Goal: Task Accomplishment & Management: Complete application form

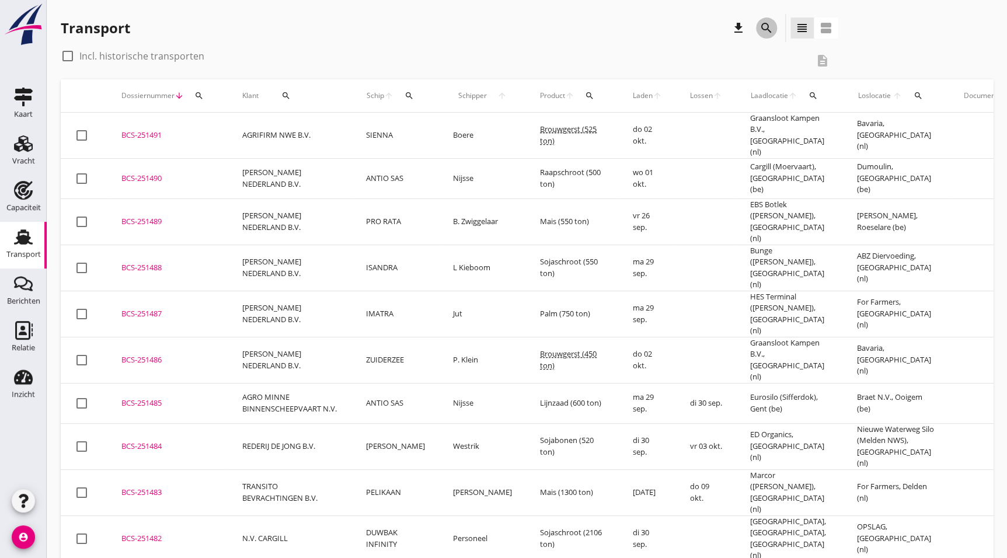
click at [775, 27] on div "search" at bounding box center [766, 28] width 21 height 14
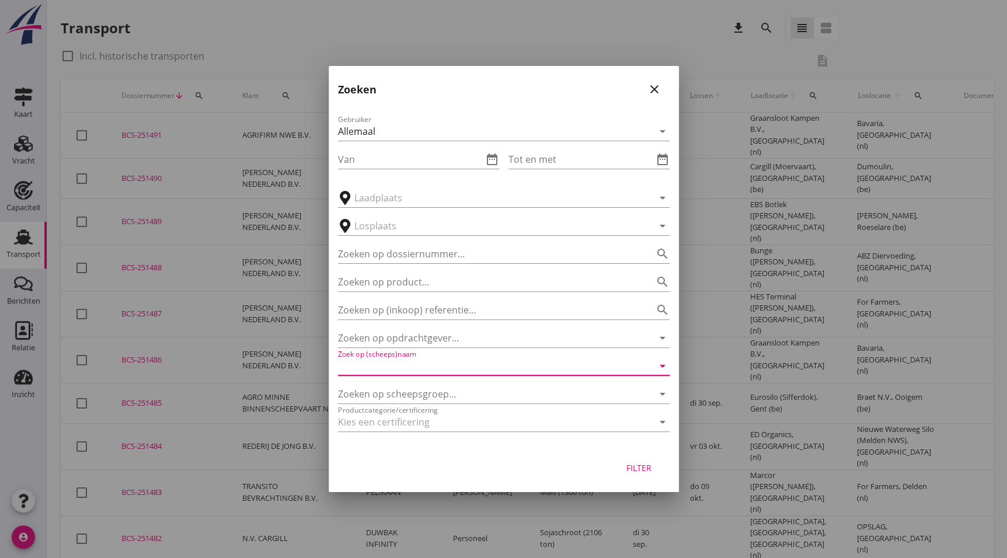
click at [437, 372] on input "Zoek op (scheeps)naam" at bounding box center [487, 366] width 299 height 19
type input "A"
click at [650, 85] on icon "close" at bounding box center [654, 89] width 14 height 14
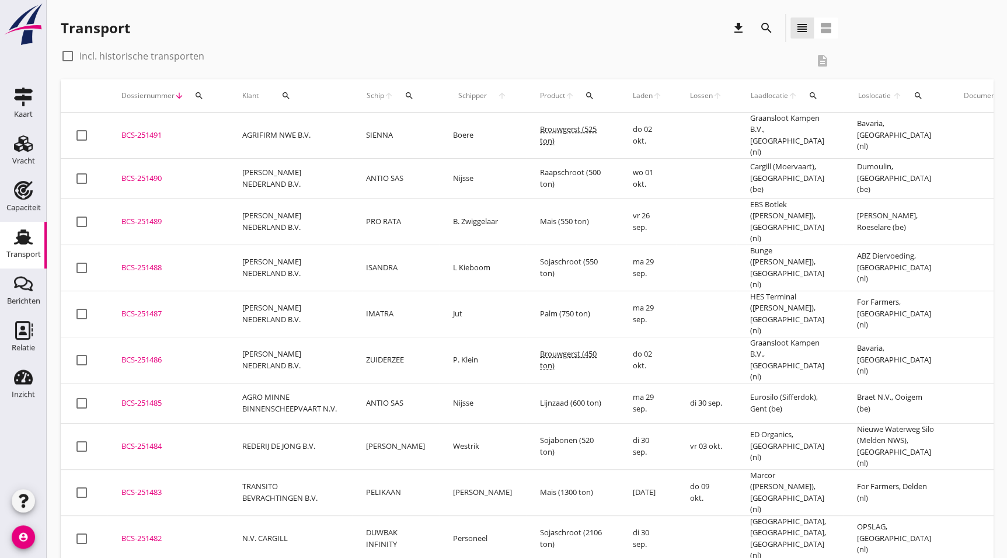
click at [767, 22] on icon "search" at bounding box center [766, 28] width 14 height 14
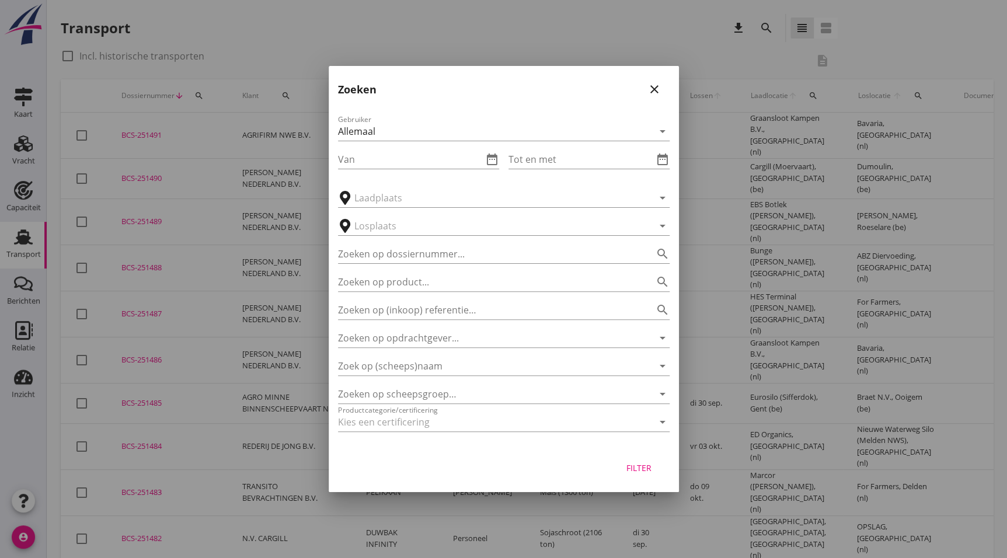
click at [444, 380] on div "Zoeken op scheepsgroep… arrow_drop_down" at bounding box center [503, 391] width 331 height 26
click at [450, 373] on input "Zoek op (scheeps)naam" at bounding box center [487, 366] width 299 height 19
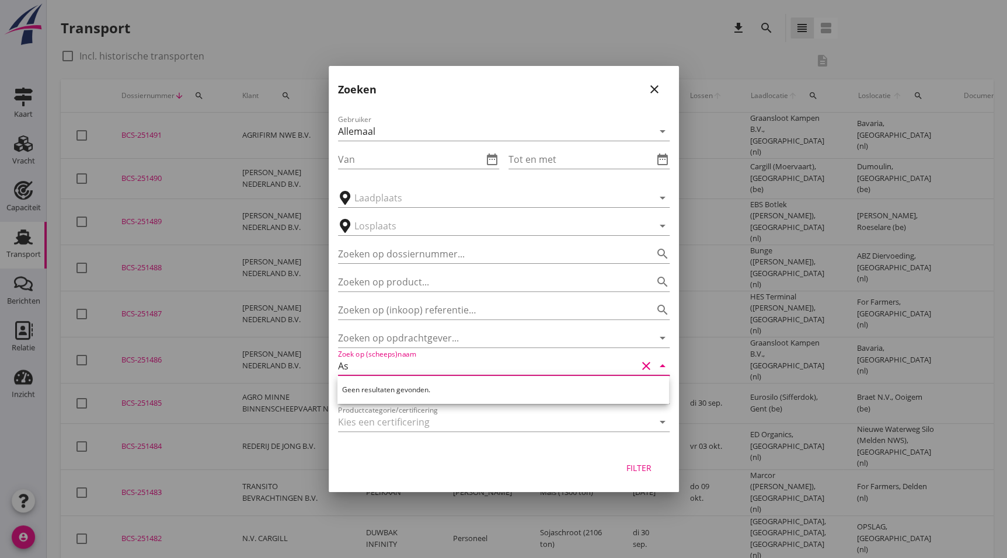
type input "A"
click at [659, 83] on icon "close" at bounding box center [654, 89] width 14 height 14
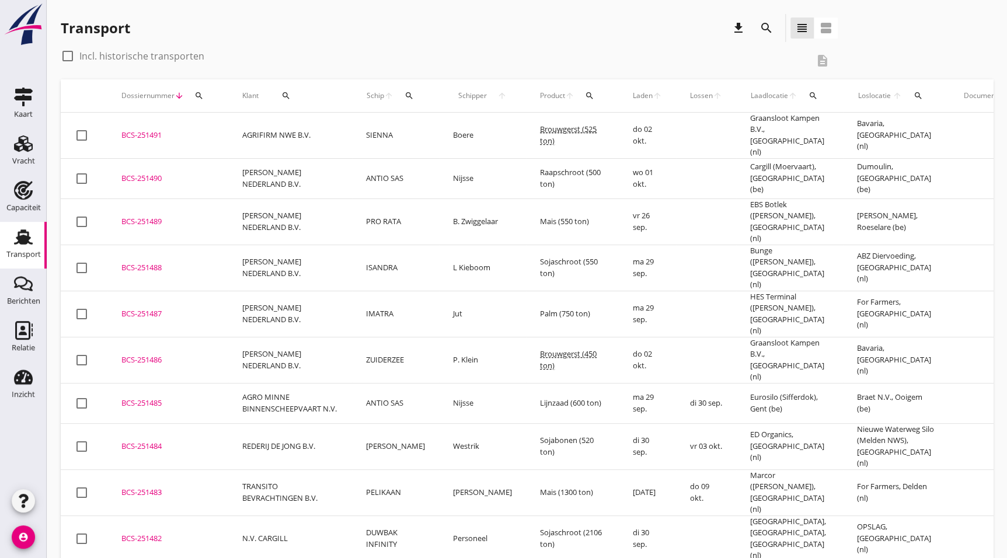
click at [767, 26] on icon "search" at bounding box center [766, 28] width 14 height 14
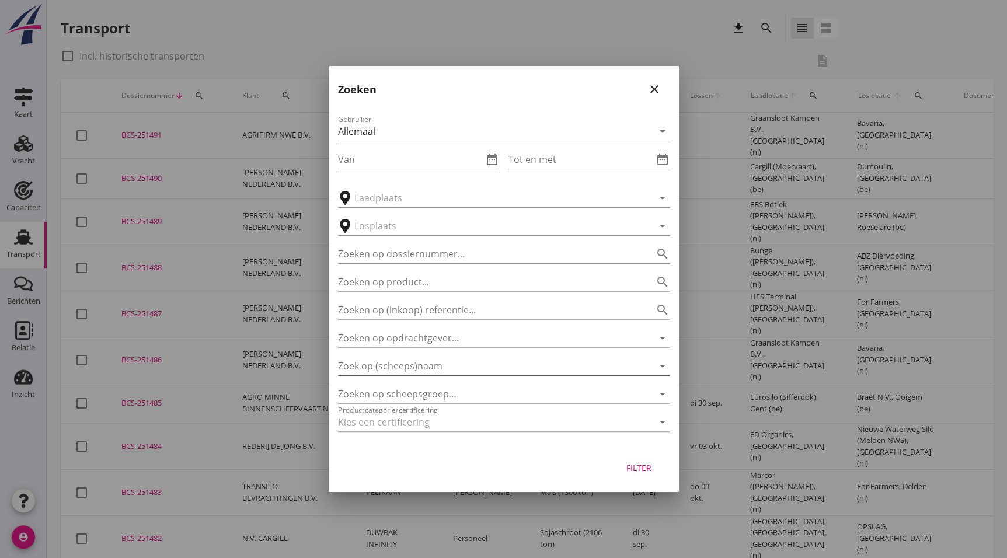
click at [446, 362] on input "Zoek op (scheeps)naam" at bounding box center [487, 366] width 299 height 19
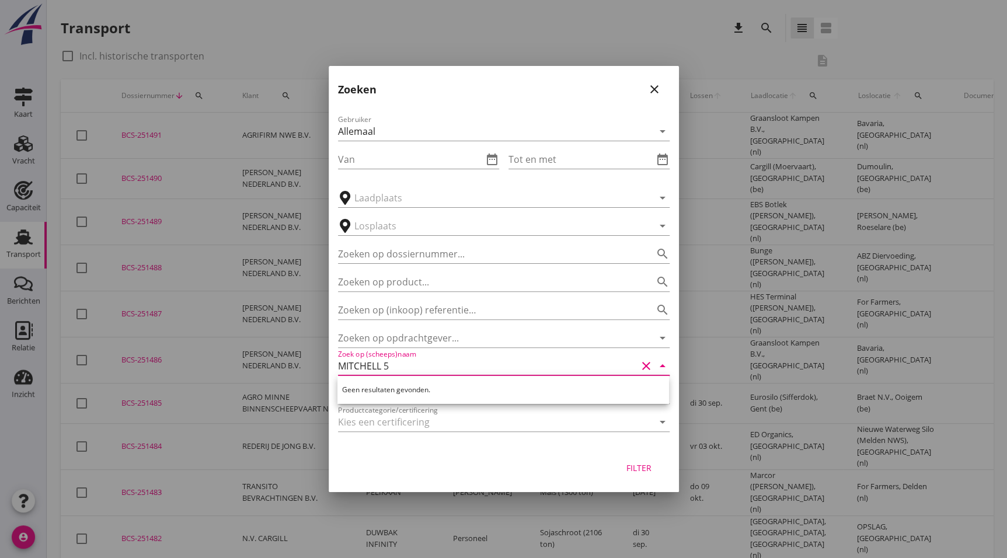
type input "MITCHELL 5"
click at [653, 92] on icon "close" at bounding box center [654, 89] width 14 height 14
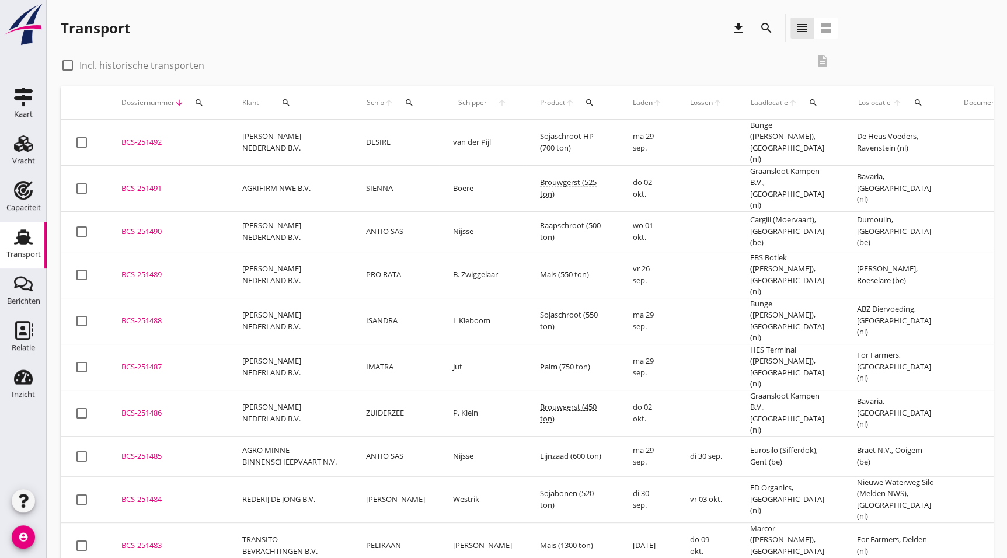
click at [771, 29] on icon "search" at bounding box center [766, 28] width 14 height 14
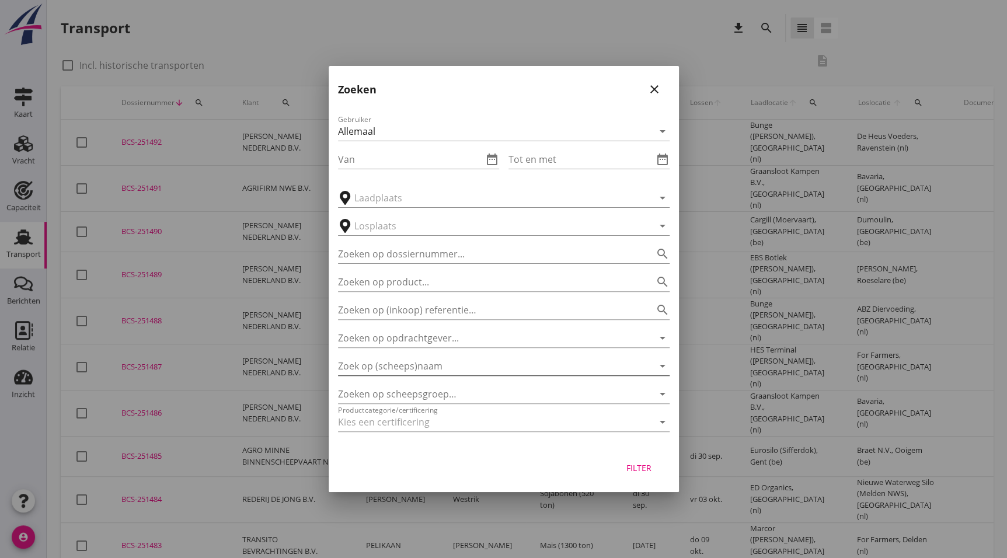
click at [412, 359] on input "Zoek op (scheeps)naam" at bounding box center [487, 366] width 299 height 19
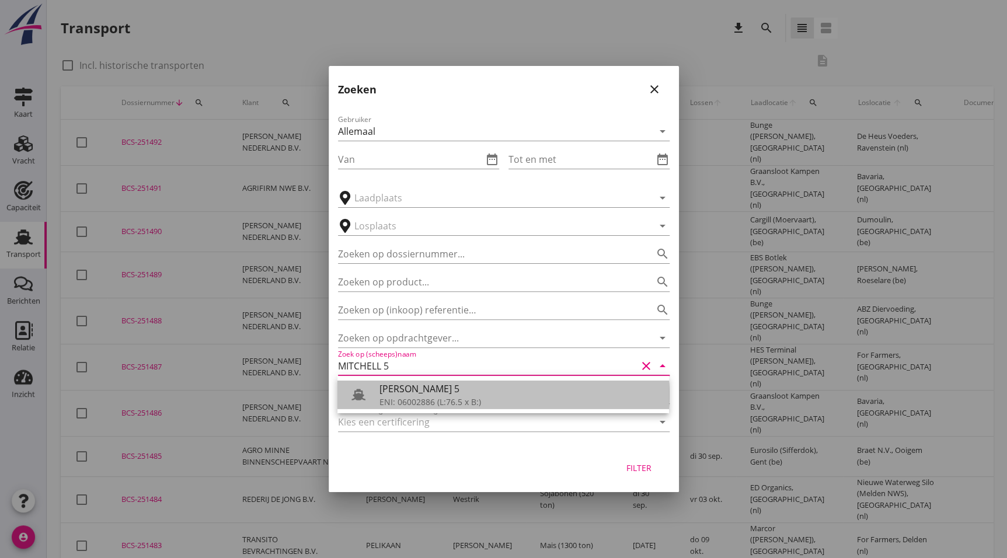
click at [463, 393] on div "[PERSON_NAME] 5" at bounding box center [519, 389] width 280 height 14
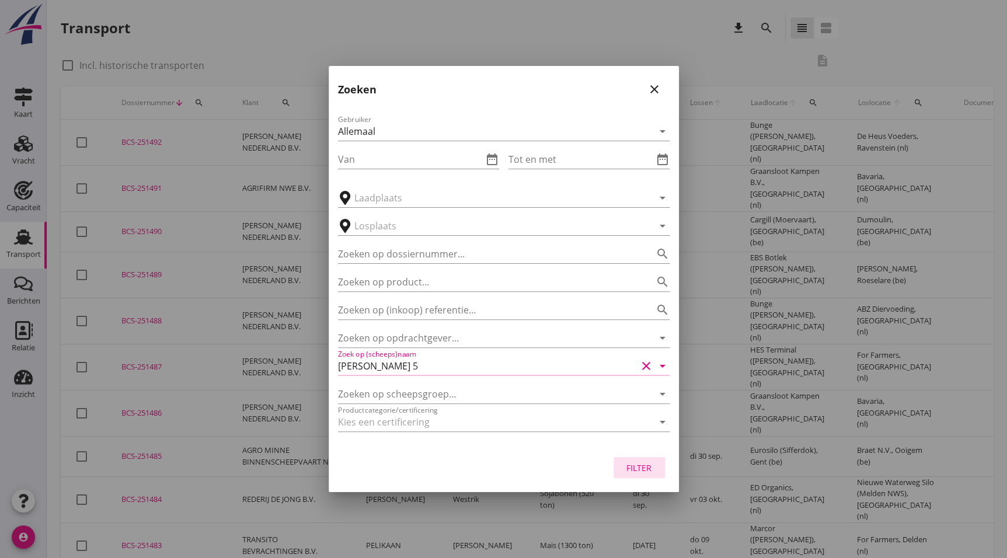
click at [640, 463] on div "Filter" at bounding box center [639, 468] width 33 height 12
type input "[PERSON_NAME] 5"
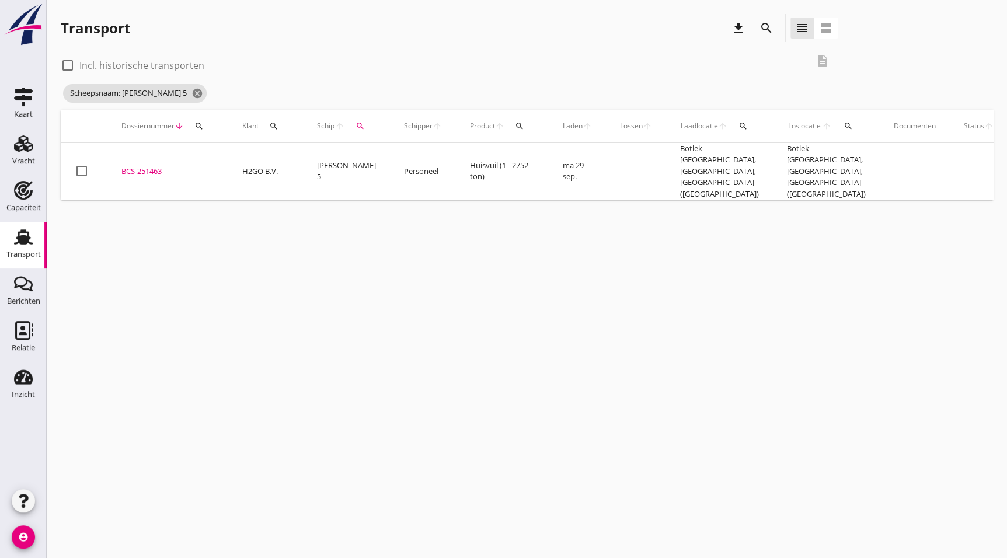
click at [342, 159] on td "[PERSON_NAME] 5" at bounding box center [346, 171] width 87 height 57
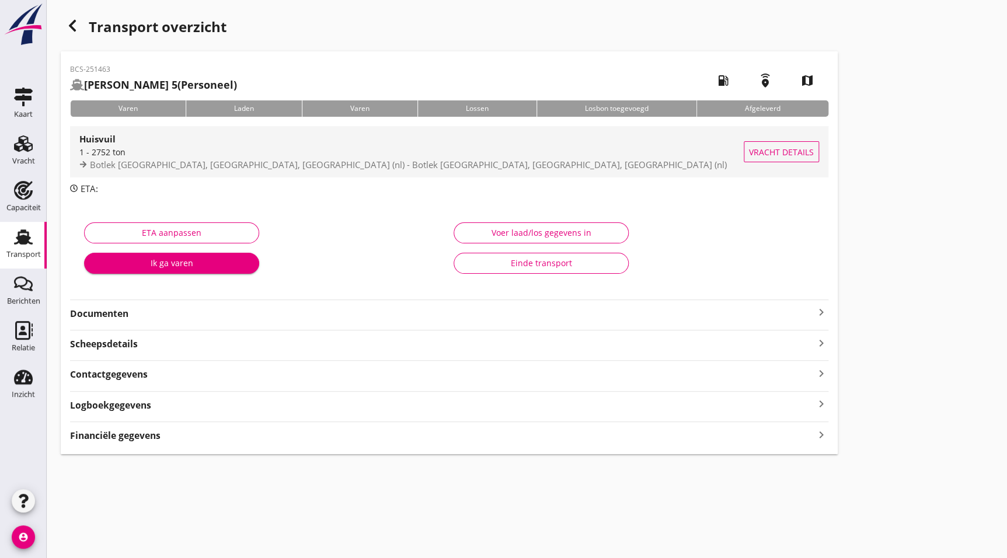
click at [123, 145] on div "Huisvuil" at bounding box center [411, 139] width 664 height 14
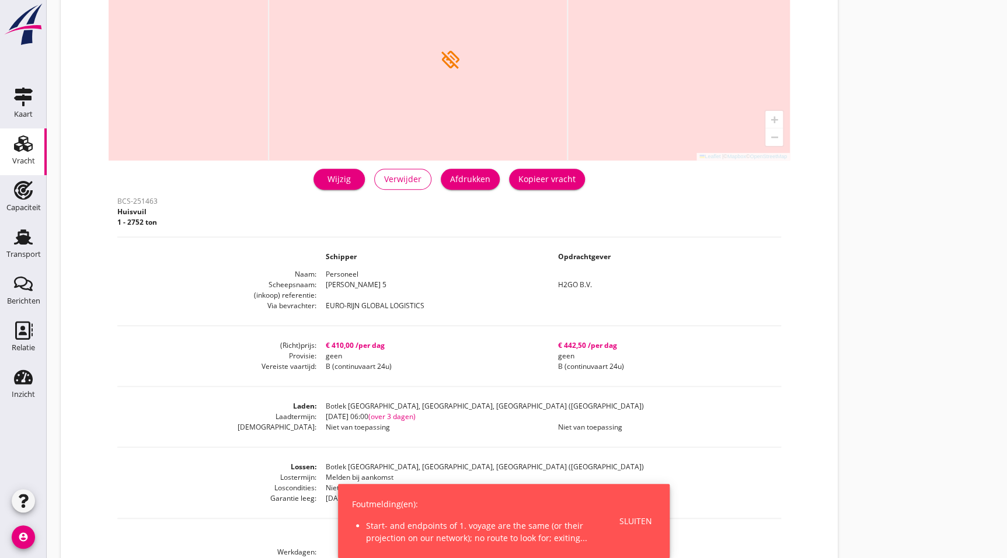
scroll to position [131, 0]
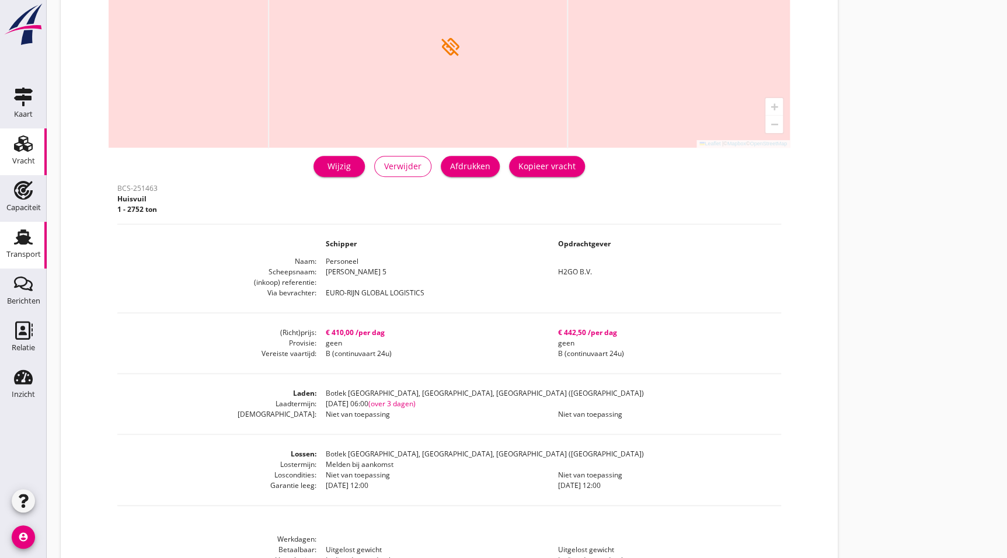
click at [23, 250] on div "Transport" at bounding box center [23, 254] width 34 height 8
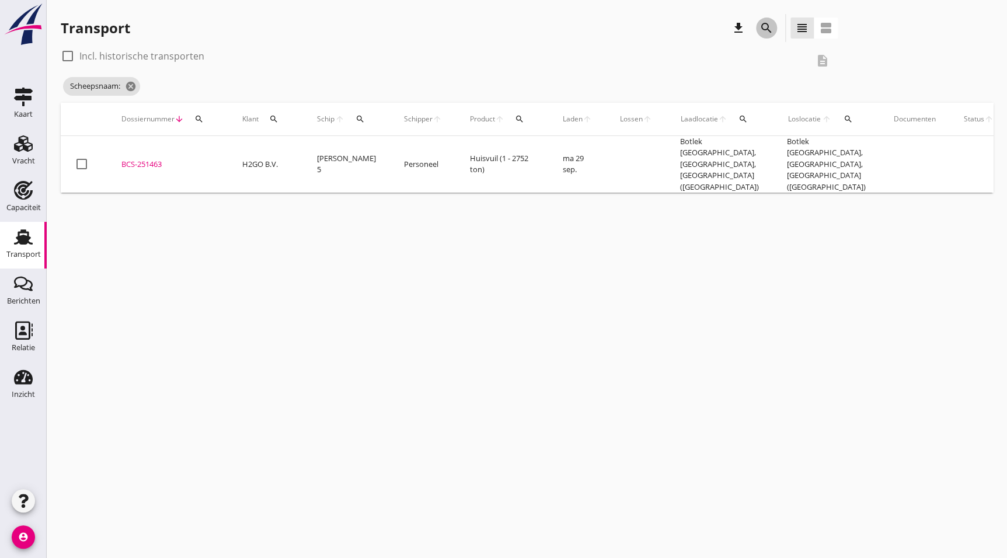
click at [760, 23] on icon "search" at bounding box center [766, 28] width 14 height 14
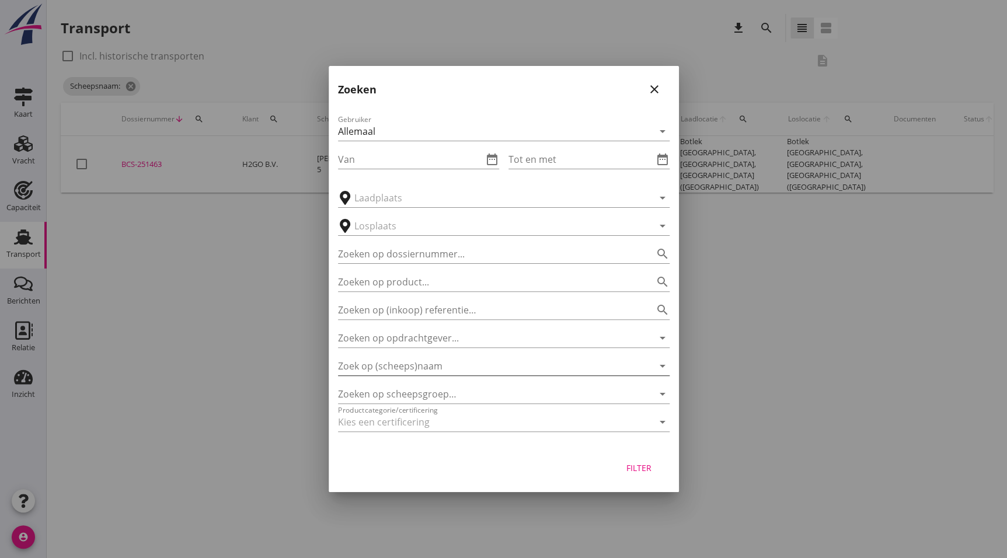
click at [403, 372] on input "Zoek op (scheeps)naam" at bounding box center [487, 366] width 299 height 19
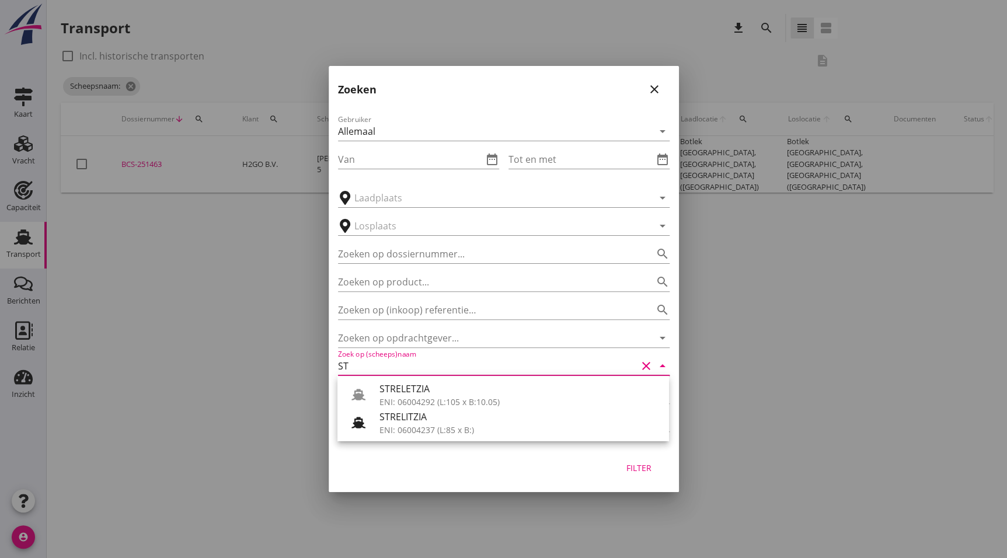
type input "S"
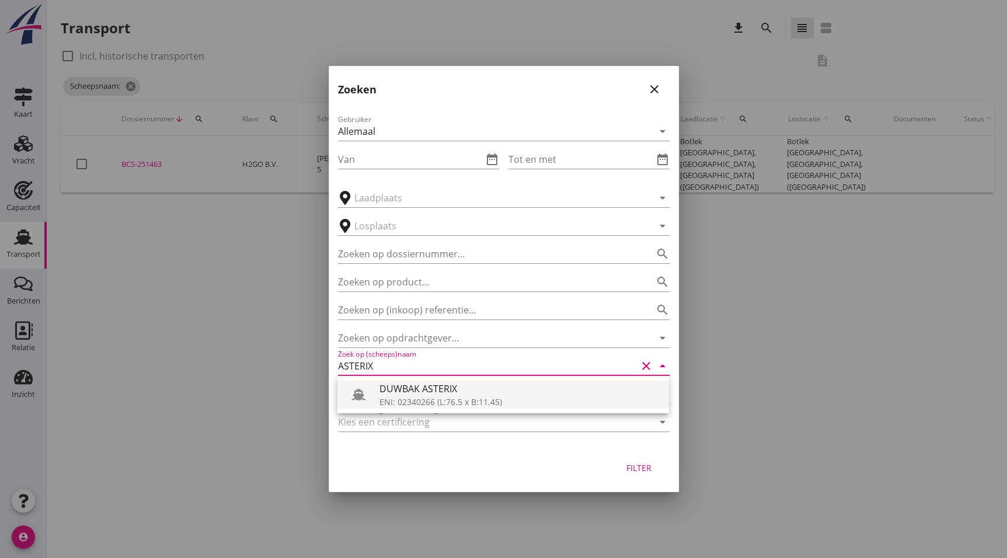
click at [462, 382] on div "DUWBAK ASTERIX" at bounding box center [519, 389] width 280 height 14
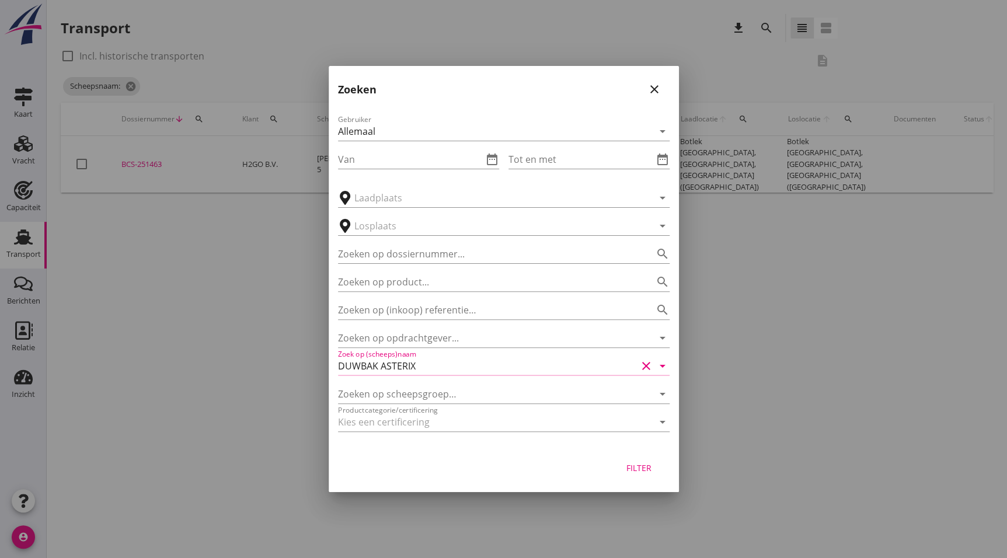
click at [637, 463] on div "Filter" at bounding box center [639, 468] width 33 height 12
type input "DUWBAK ASTERIX"
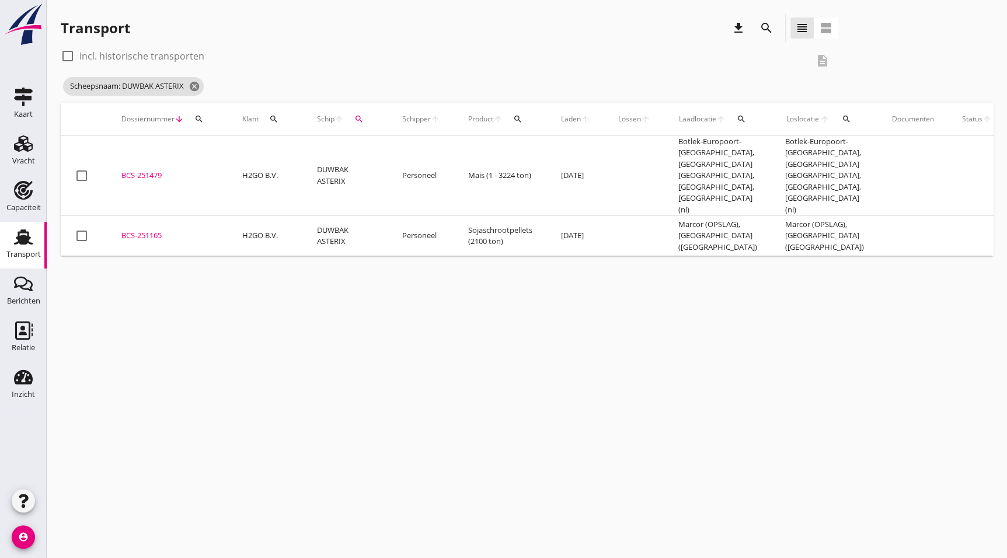
click at [148, 171] on div "BCS-251479" at bounding box center [167, 176] width 93 height 12
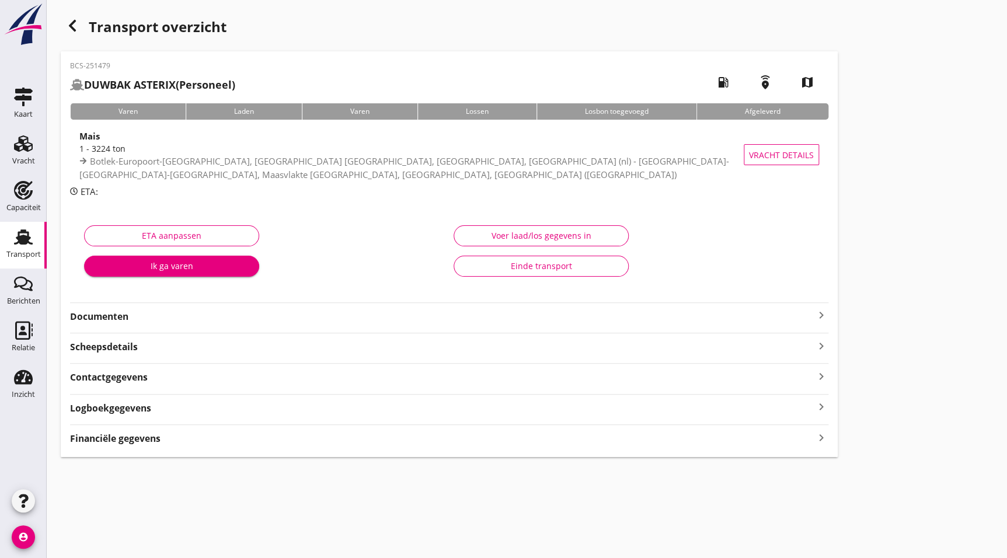
drag, startPoint x: 31, startPoint y: 243, endPoint x: 68, endPoint y: 270, distance: 46.3
click at [31, 243] on use at bounding box center [23, 236] width 19 height 15
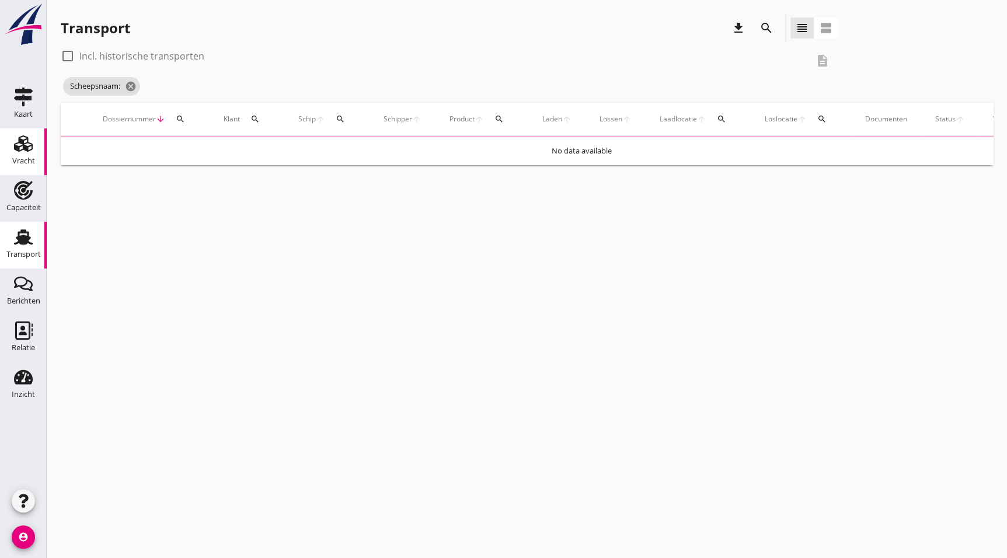
drag, startPoint x: 23, startPoint y: 163, endPoint x: 153, endPoint y: 222, distance: 142.6
click at [24, 163] on div "Vracht" at bounding box center [23, 161] width 23 height 8
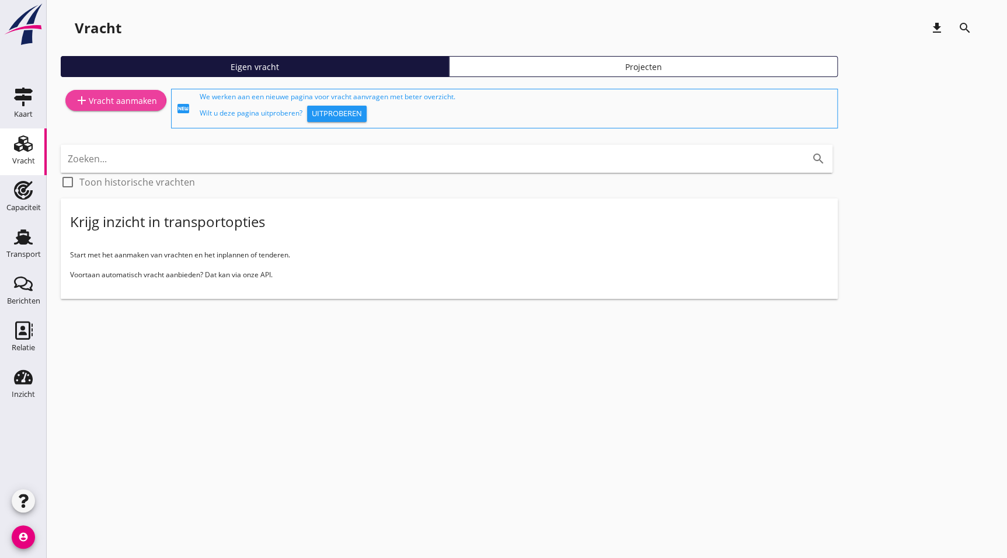
click at [110, 101] on div "add Vracht aanmaken" at bounding box center [116, 100] width 82 height 14
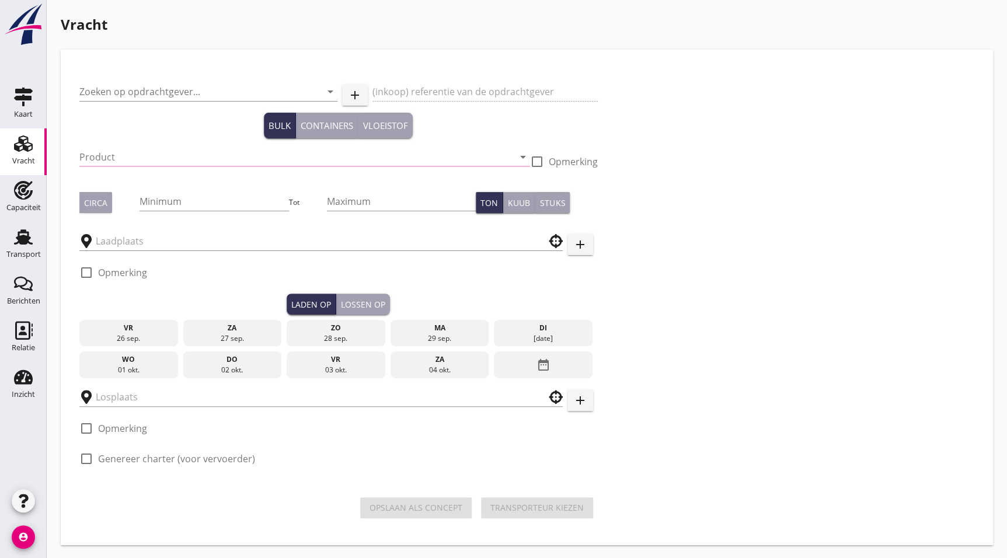
click at [139, 104] on div "Zoeken op opdrachtgever... arrow_drop_down" at bounding box center [208, 97] width 258 height 30
click at [149, 92] on input "Zoeken op opdrachtgever..." at bounding box center [191, 91] width 225 height 19
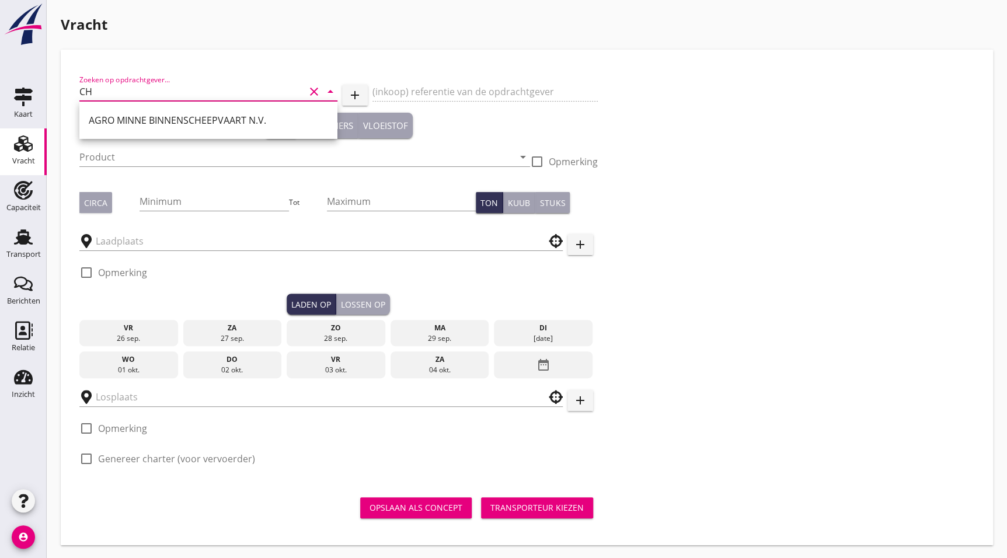
type input "C"
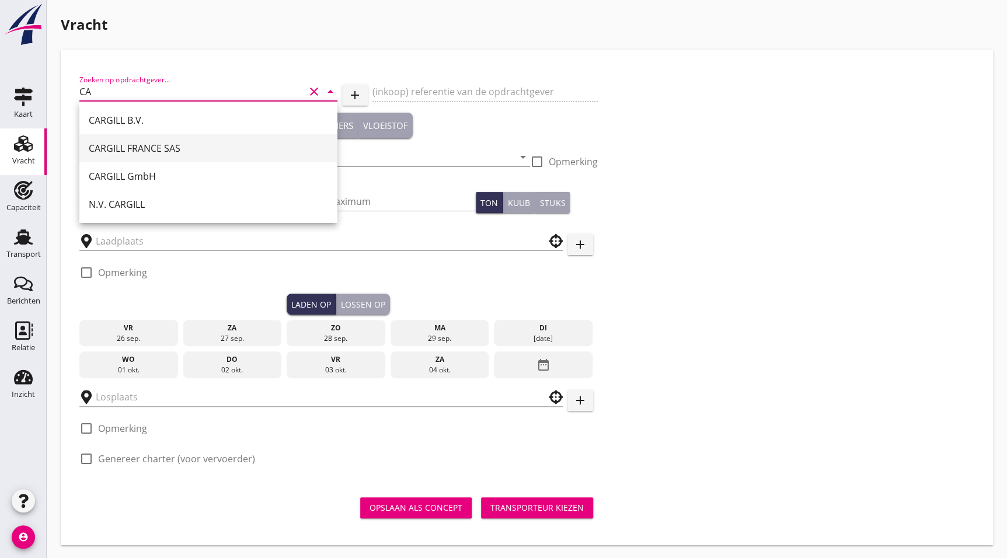
type input "C"
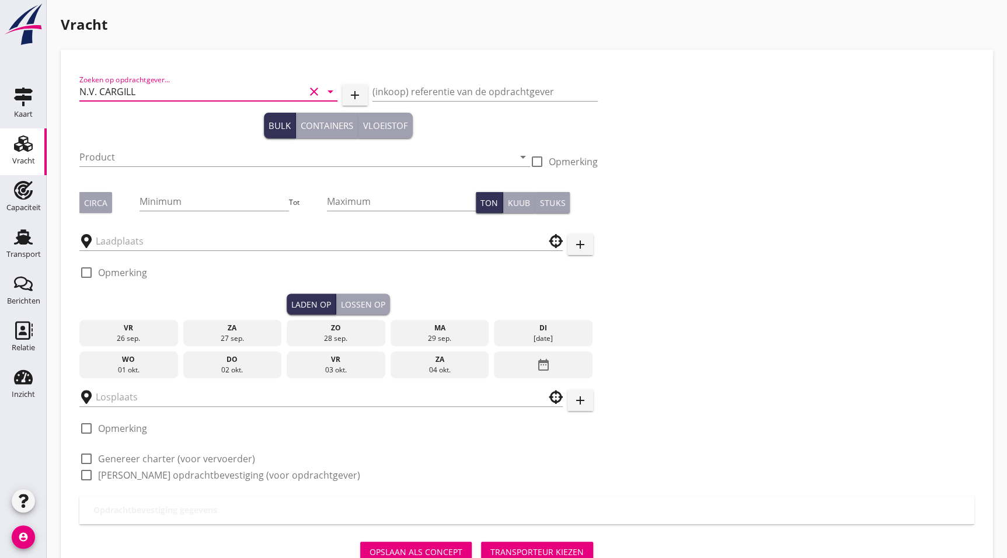
type input "N.V. CARGILL"
click at [149, 145] on div "Product arrow_drop_down" at bounding box center [304, 159] width 451 height 37
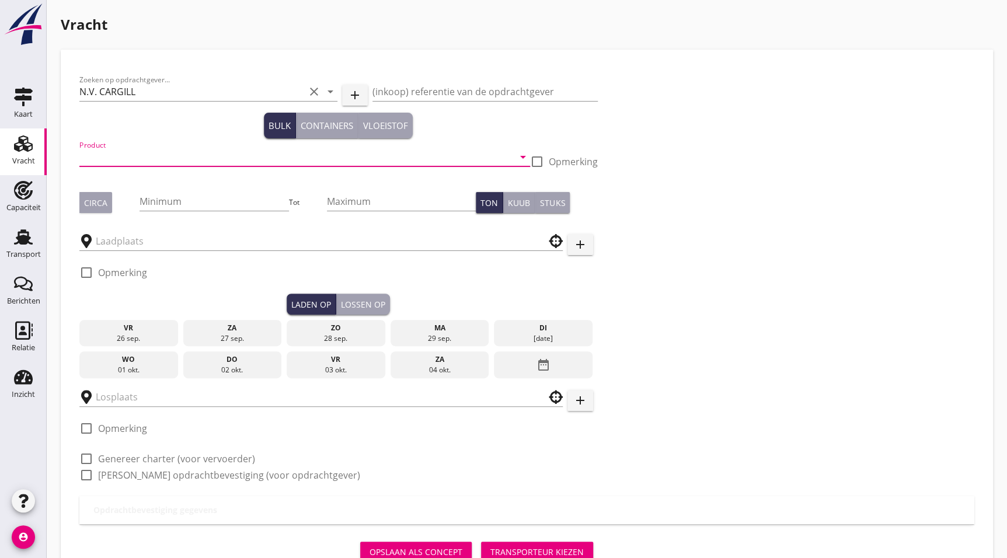
click at [151, 148] on input "Product" at bounding box center [296, 157] width 434 height 19
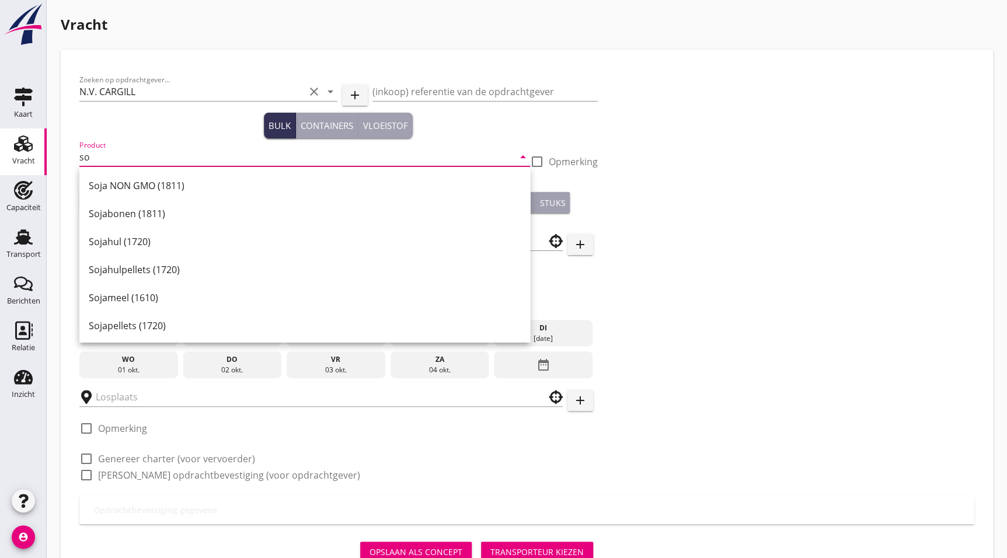
type input "s"
click at [231, 62] on div "Zoeken op opdrachtgever... N.V. CARGILL clear arrow_drop_down add (inkoop) refe…" at bounding box center [526, 319] width 913 height 521
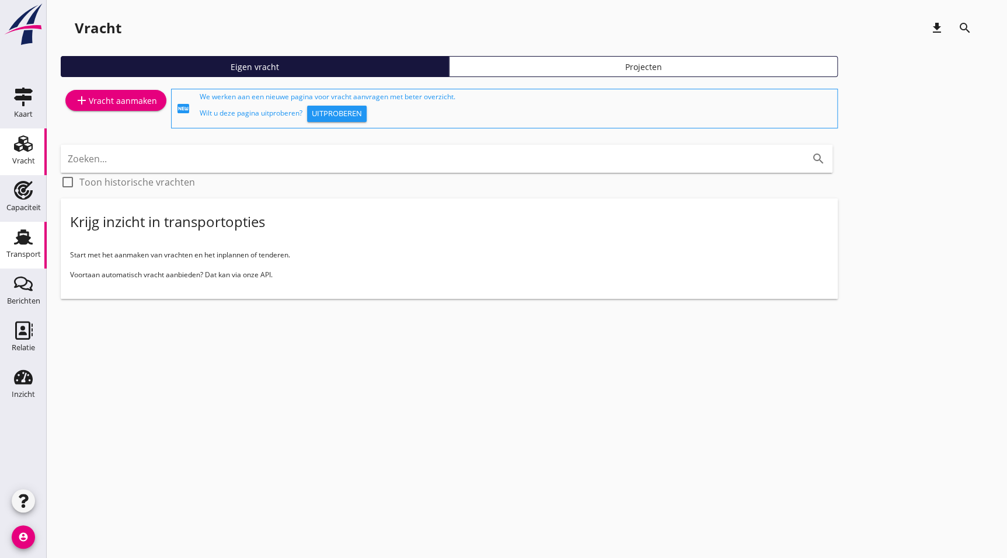
click at [20, 240] on use at bounding box center [23, 236] width 19 height 15
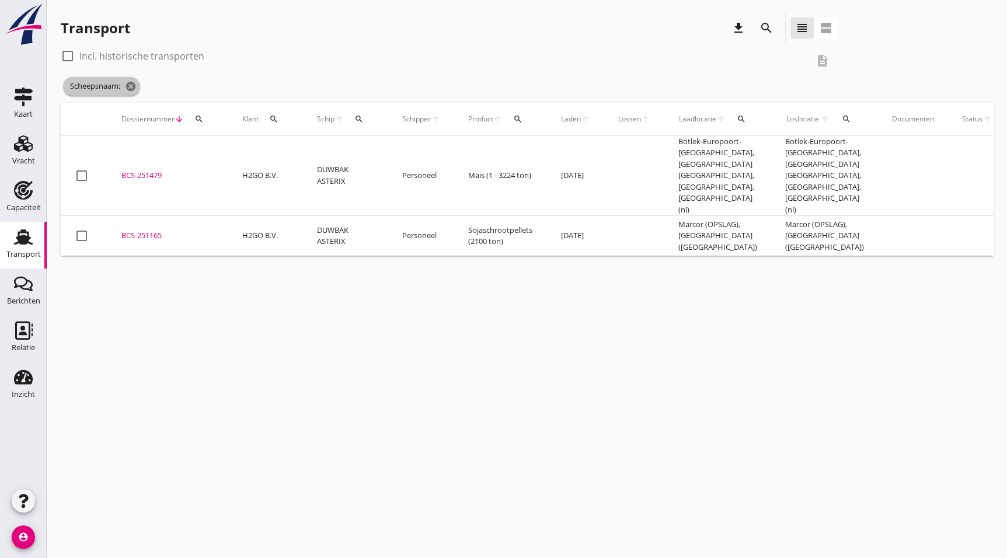
click at [137, 92] on span "Scheepsnaam: cancel" at bounding box center [101, 86] width 77 height 19
click at [132, 86] on icon "cancel" at bounding box center [131, 87] width 12 height 12
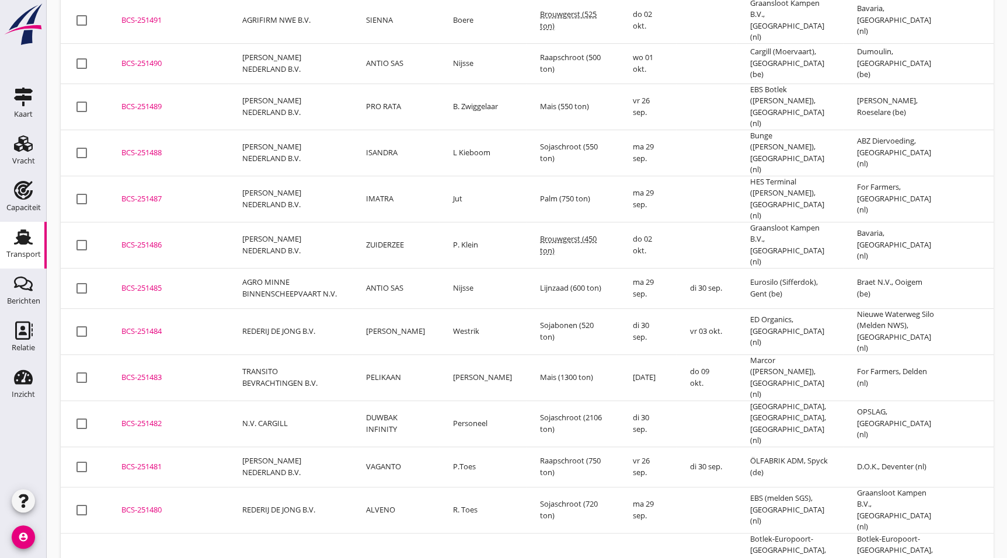
scroll to position [217, 0]
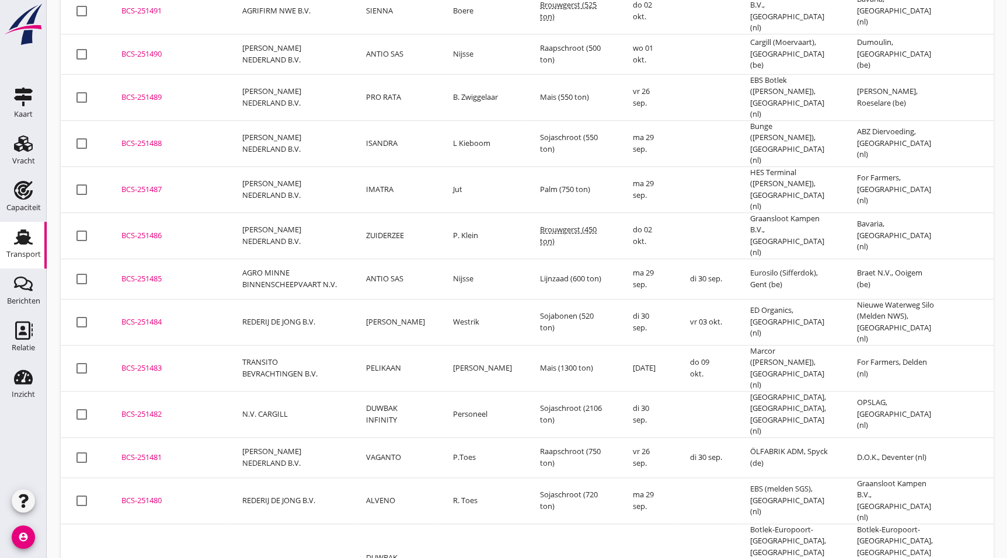
click at [140, 409] on div "BCS-251482" at bounding box center [167, 415] width 93 height 12
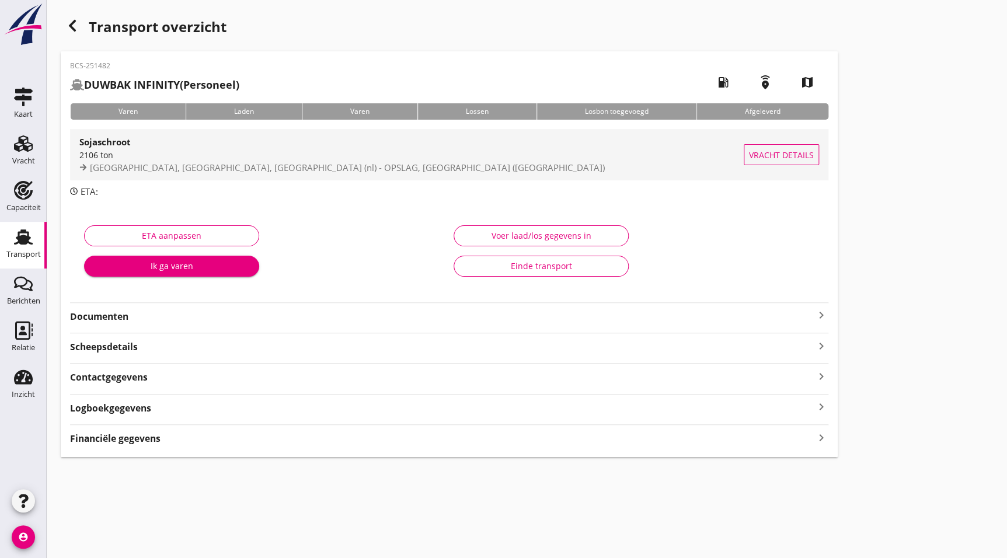
click at [208, 159] on div "2106 ton" at bounding box center [411, 155] width 664 height 12
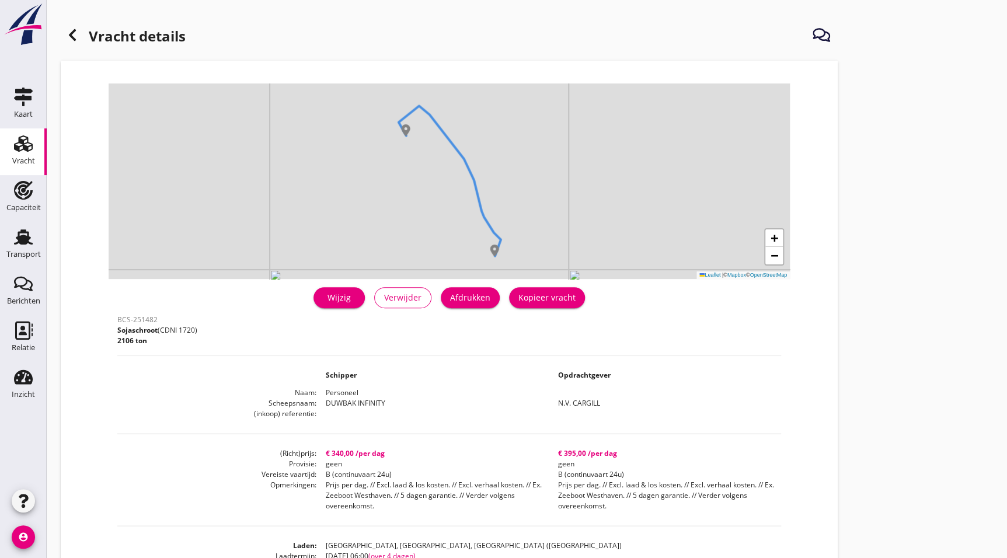
click at [542, 301] on div "Kopieer vracht" at bounding box center [546, 297] width 57 height 12
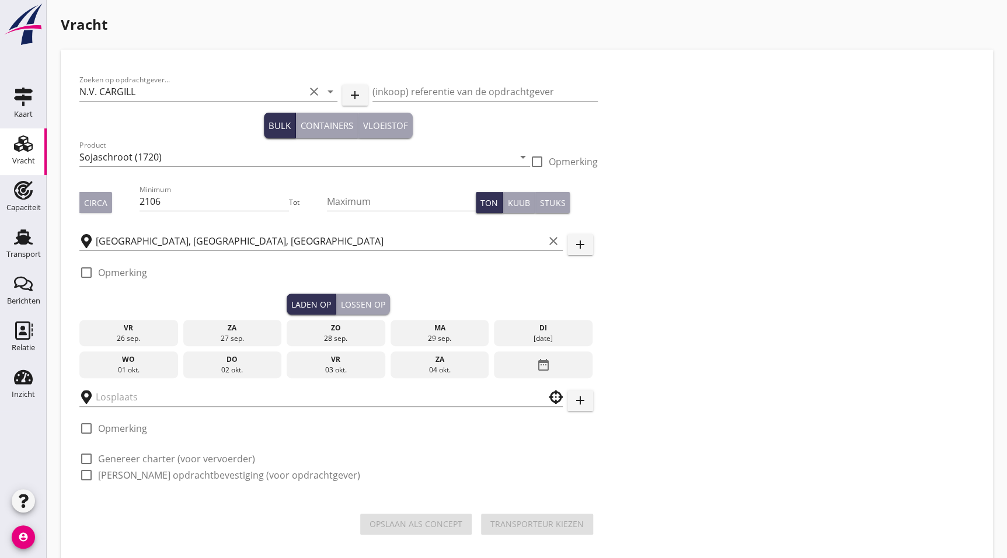
type input "OPSLAG"
checkbox input "true"
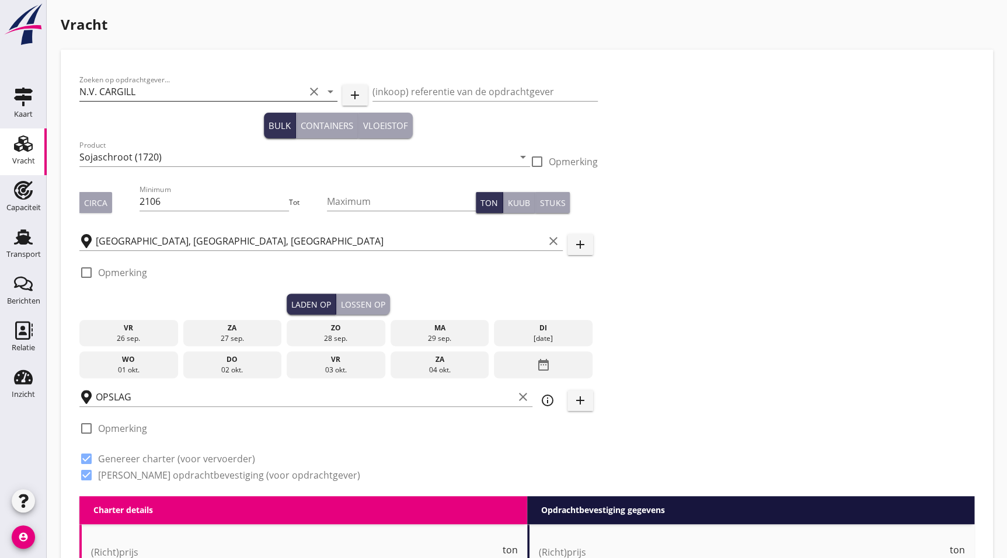
type input "340"
type textarea "Prijs per dag. // Excl. laad & los kosten. // Excl. verhaal kosten. // Ex. Zeeb…"
radio input "false"
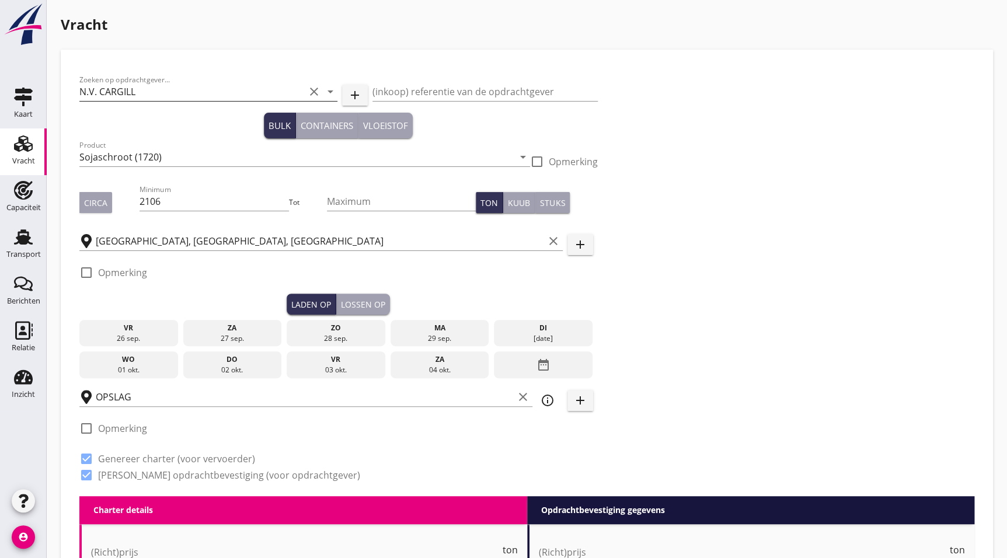
checkbox input "true"
type input "395"
type textarea "Prijs per dag. // Excl. laad & los kosten. // Excl. verhaal kosten. // Ex. Zeeb…"
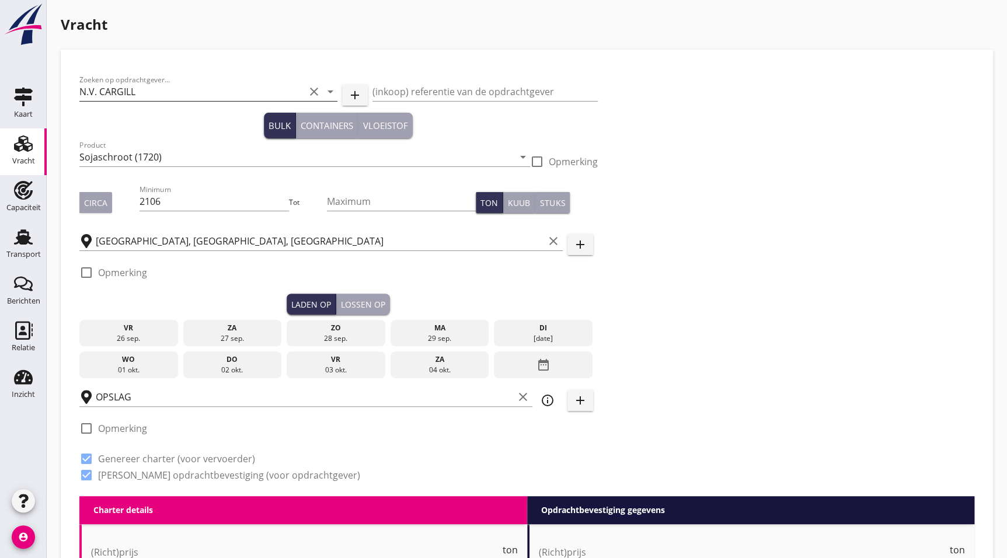
type textarea "Prijs per dag. // Excl. laad & los kosten. // Excl. verhaal kosten. // Ex. Zeeb…"
radio input "false"
checkbox input "true"
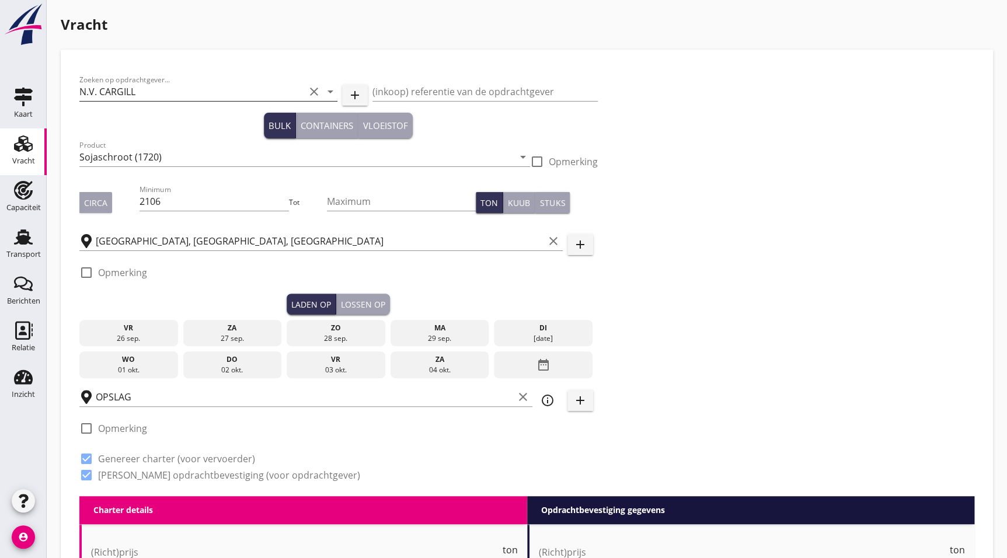
checkbox input "true"
click at [205, 204] on input "2106" at bounding box center [213, 201] width 149 height 19
drag, startPoint x: 157, startPoint y: 207, endPoint x: 53, endPoint y: 243, distance: 110.4
type input "2268"
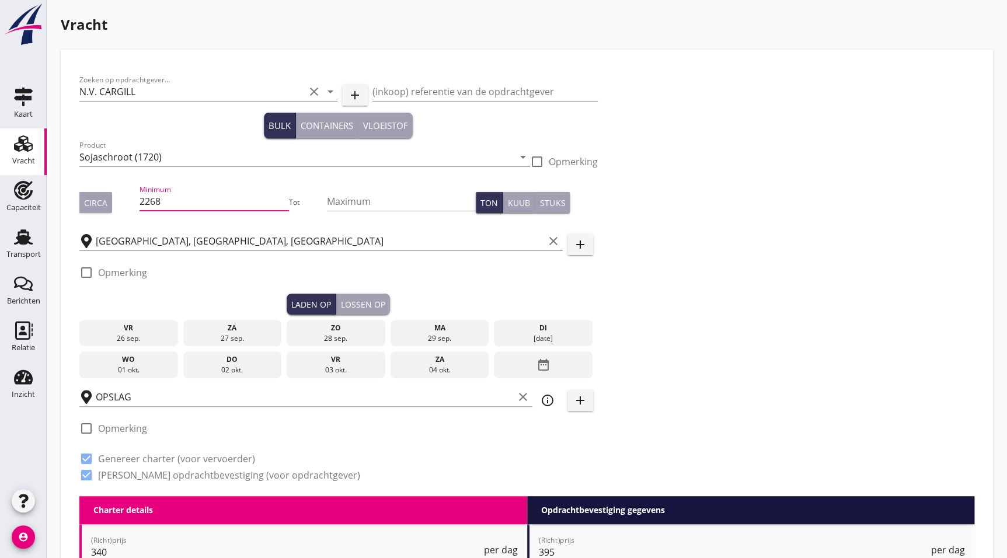
click at [533, 331] on div "di" at bounding box center [543, 328] width 93 height 11
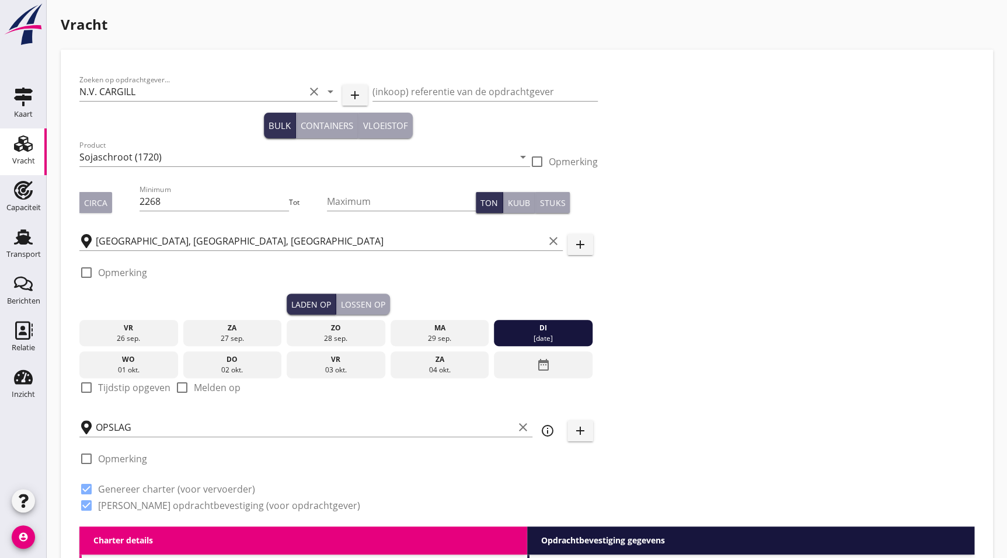
click at [111, 387] on label "Tijdstip opgeven" at bounding box center [134, 388] width 72 height 12
checkbox input "true"
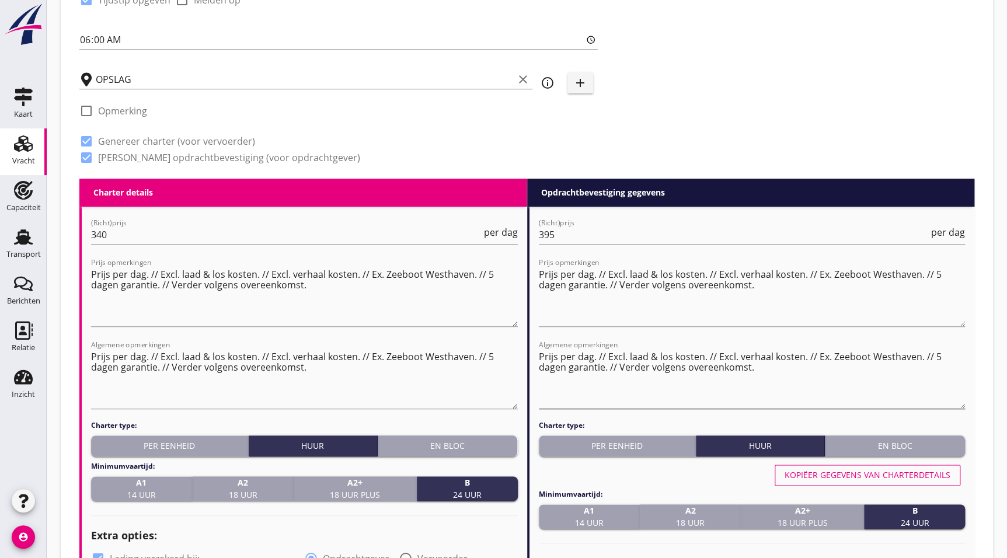
scroll to position [387, 0]
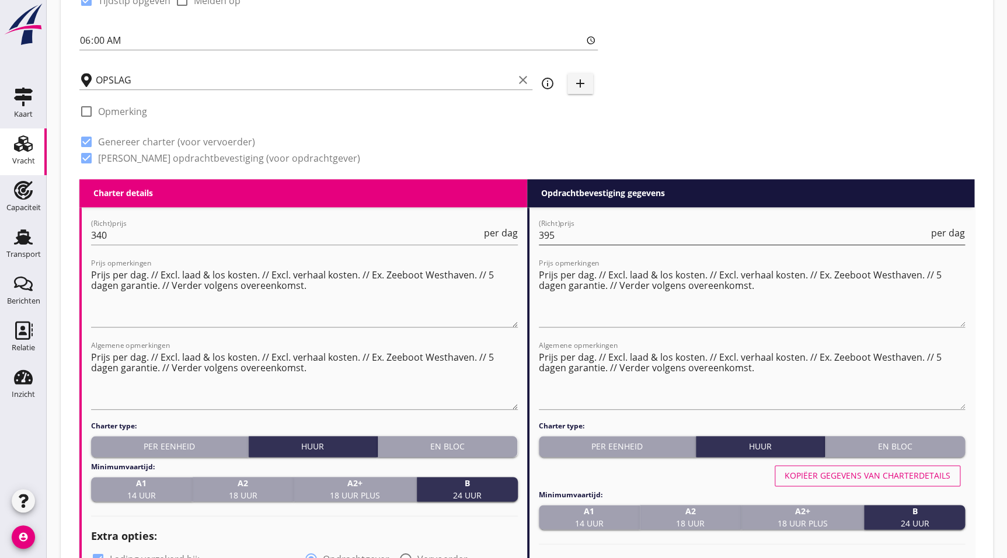
click at [574, 232] on input "395" at bounding box center [734, 235] width 390 height 19
drag, startPoint x: 572, startPoint y: 233, endPoint x: 352, endPoint y: 258, distance: 221.4
type input "420"
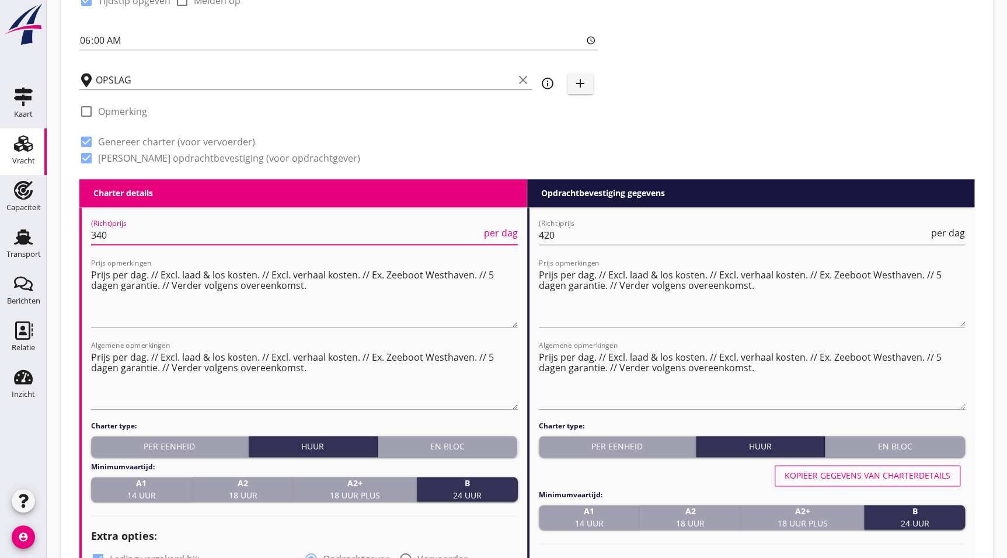
drag, startPoint x: 120, startPoint y: 236, endPoint x: -91, endPoint y: 218, distance: 212.0
click at [0, 218] on html "a b c d 60er, fein (7232) 60er, gran (7232) A-mout (1620) A/S (7243) Aardappels…" at bounding box center [503, 483] width 1007 height 1741
type input "370"
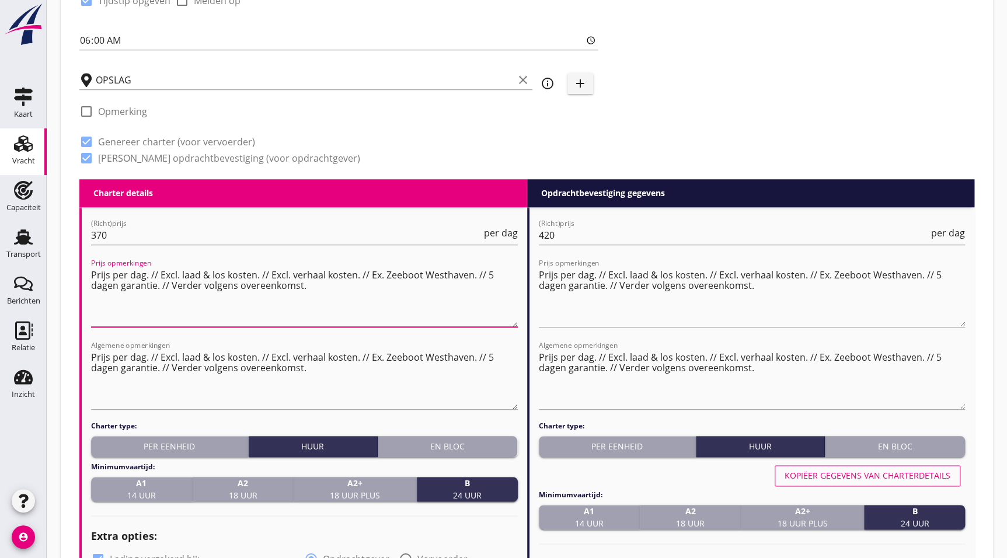
click at [393, 291] on textarea "Prijs per dag. // Excl. laad & los kosten. // Excl. verhaal kosten. // Ex. Zeeb…" at bounding box center [304, 296] width 427 height 61
click at [474, 286] on textarea "Prijs per dag. // Excl. laad & los kosten. // Excl. verhaal kosten. // Ex. Zeeb…" at bounding box center [304, 296] width 427 height 61
click at [423, 306] on textarea "Prijs per dag. // Excl. laad & los kosten. // Excl. verhaal kosten. // Ex. Zeeb…" at bounding box center [304, 296] width 427 height 61
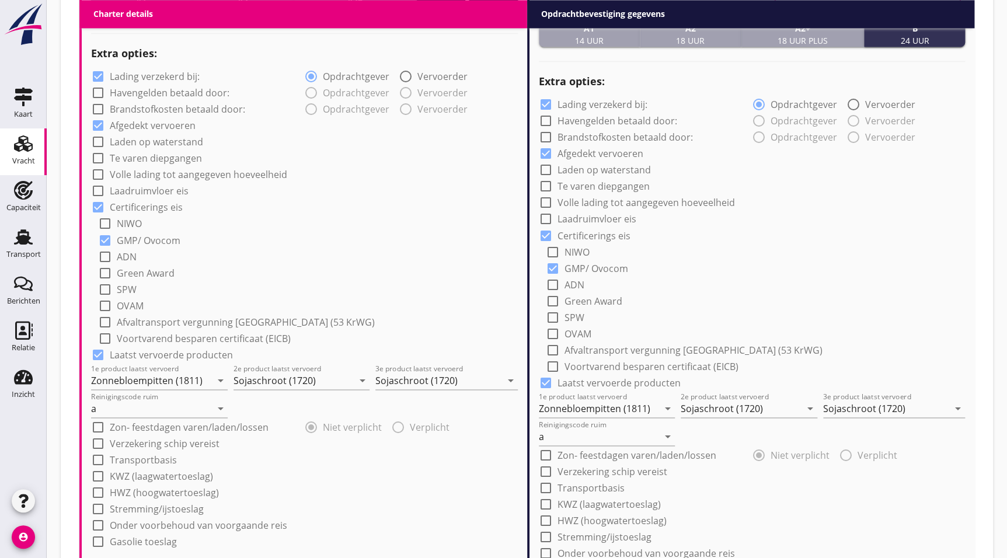
scroll to position [870, 0]
click at [302, 376] on input "Sojaschroot (1720)" at bounding box center [293, 379] width 120 height 19
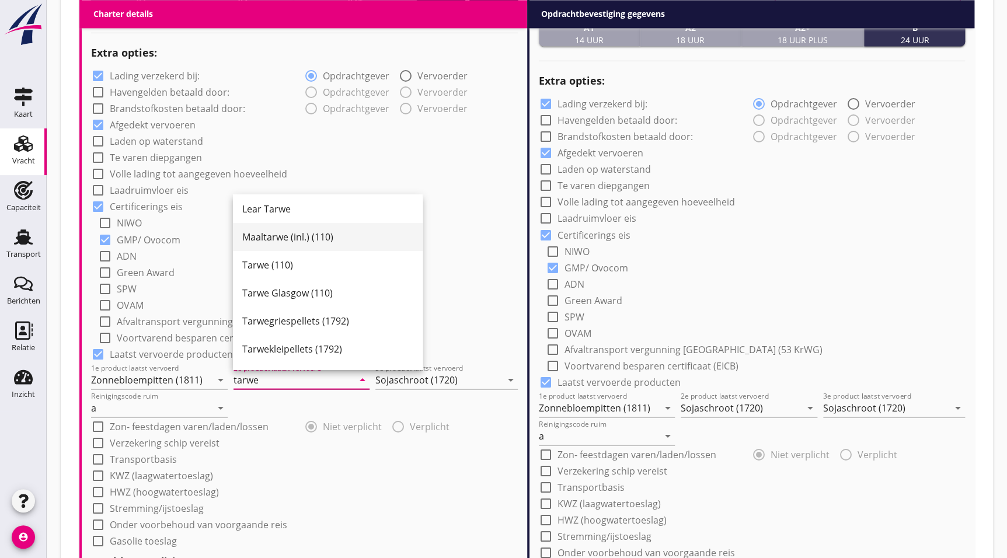
scroll to position [117, 0]
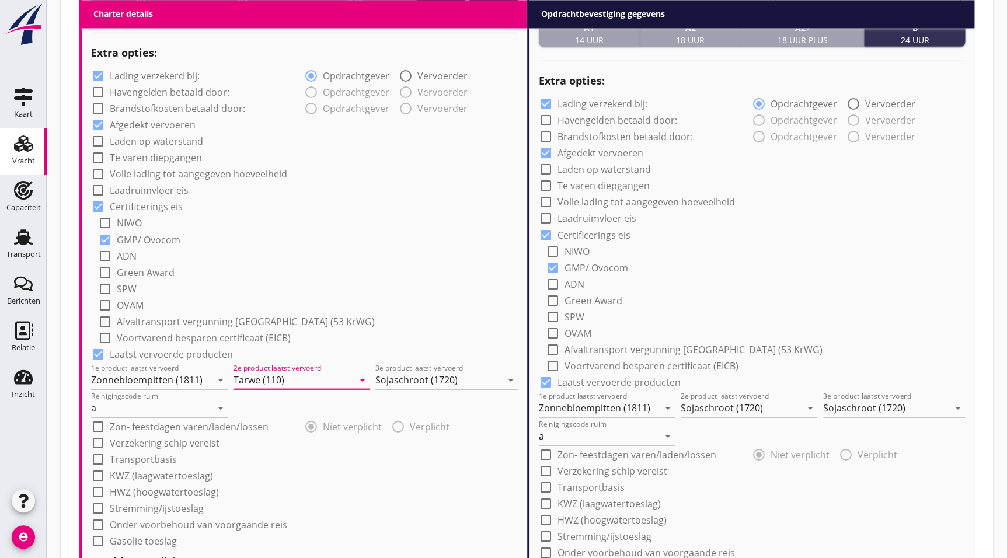
type input "Tarwe (110)"
click at [174, 370] on input "Zonnebloempitten (1811)" at bounding box center [151, 379] width 120 height 19
type input "Raapschroot (1720)"
drag, startPoint x: 779, startPoint y: 159, endPoint x: 792, endPoint y: 128, distance: 33.5
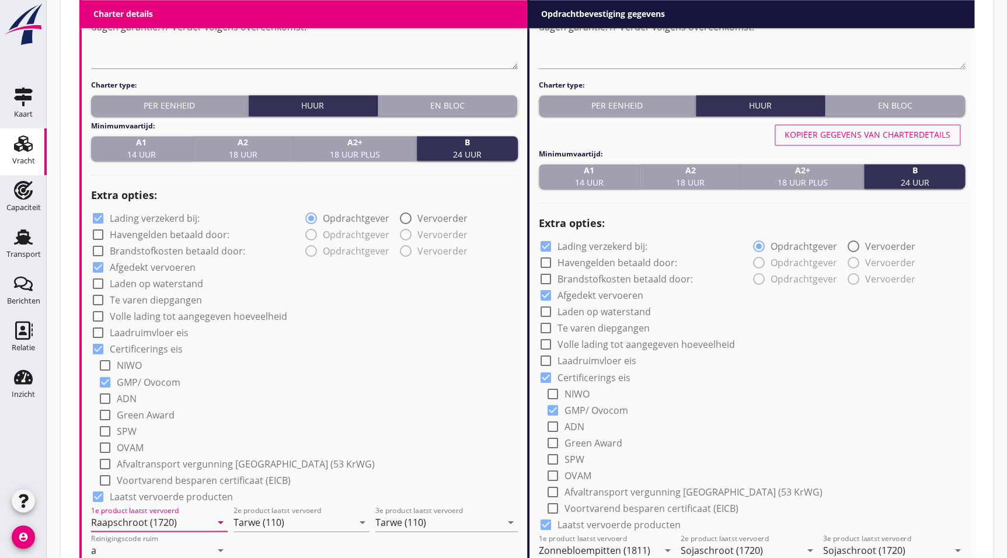
scroll to position [727, 0]
click at [853, 142] on button "Kopiëer gegevens van charterdetails" at bounding box center [867, 135] width 186 height 21
type input "Raapschroot (1720)"
type input "Tarwe (110)"
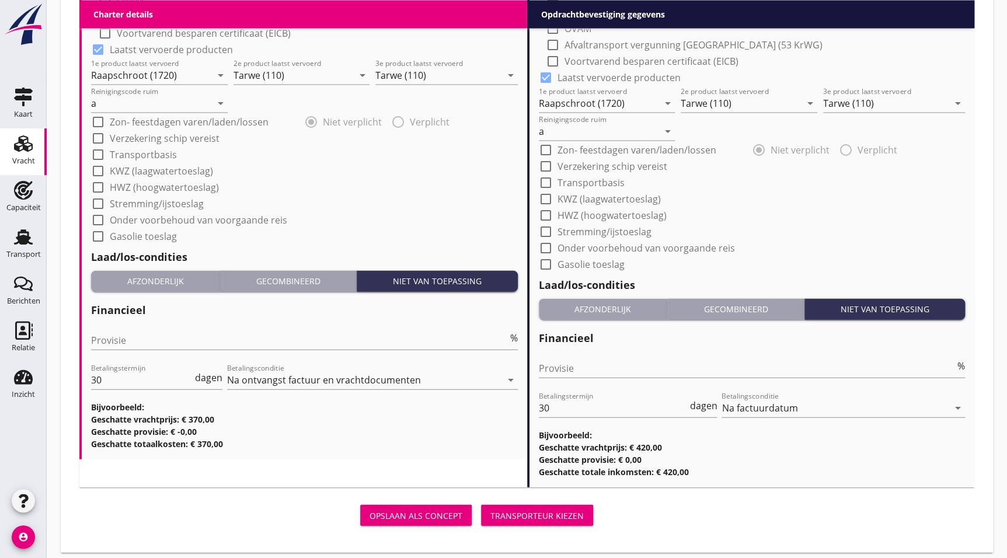
scroll to position [1182, 0]
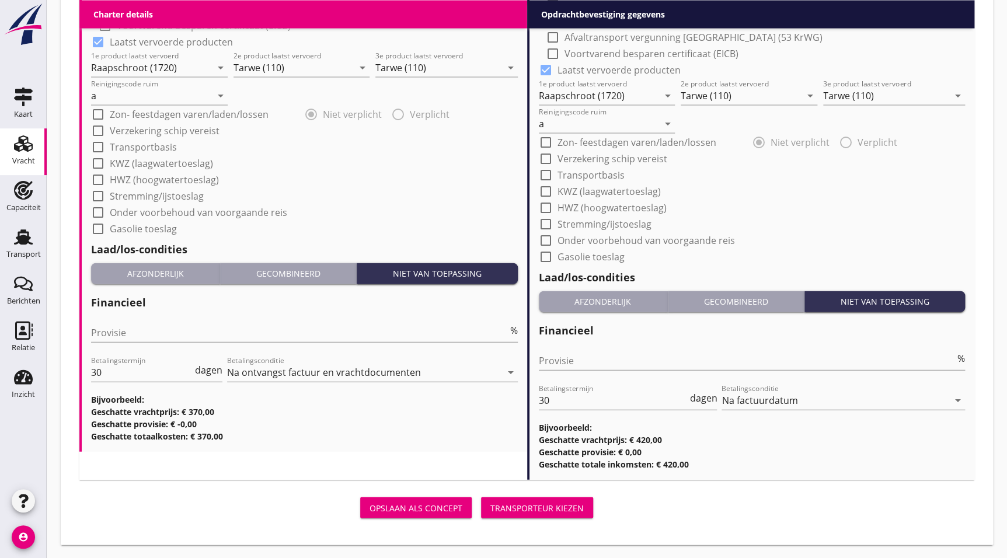
click at [577, 510] on div "Transporteur kiezen" at bounding box center [536, 508] width 93 height 12
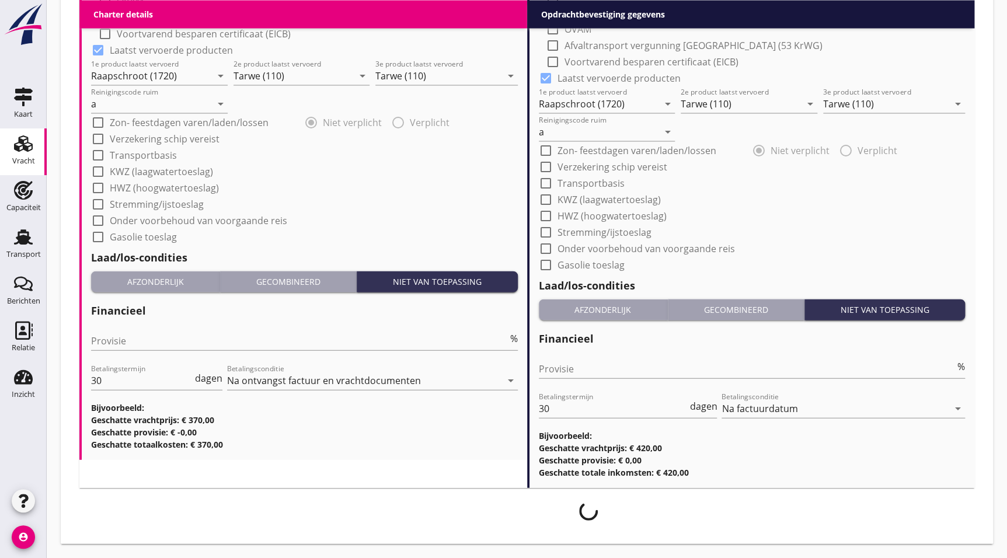
scroll to position [1172, 0]
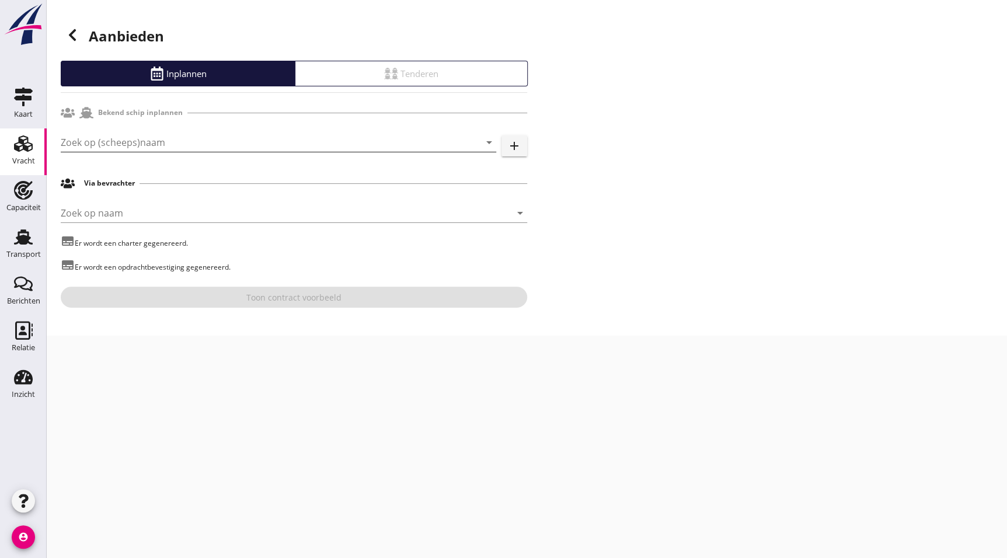
click at [158, 141] on input "Zoek op (scheeps)naam" at bounding box center [262, 142] width 403 height 19
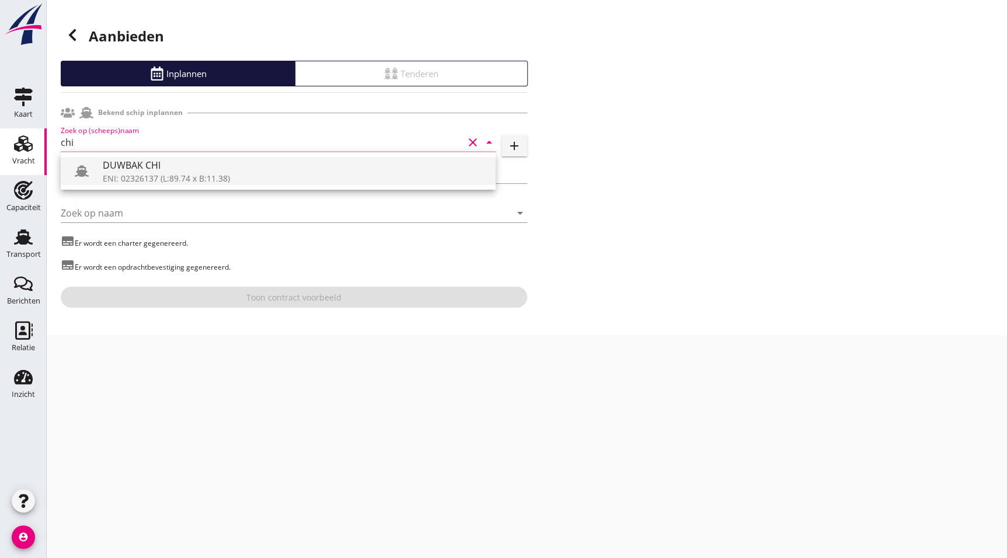
click at [163, 174] on div "ENI: 02326137 (L:89.74 x B:11.38)" at bounding box center [294, 178] width 383 height 12
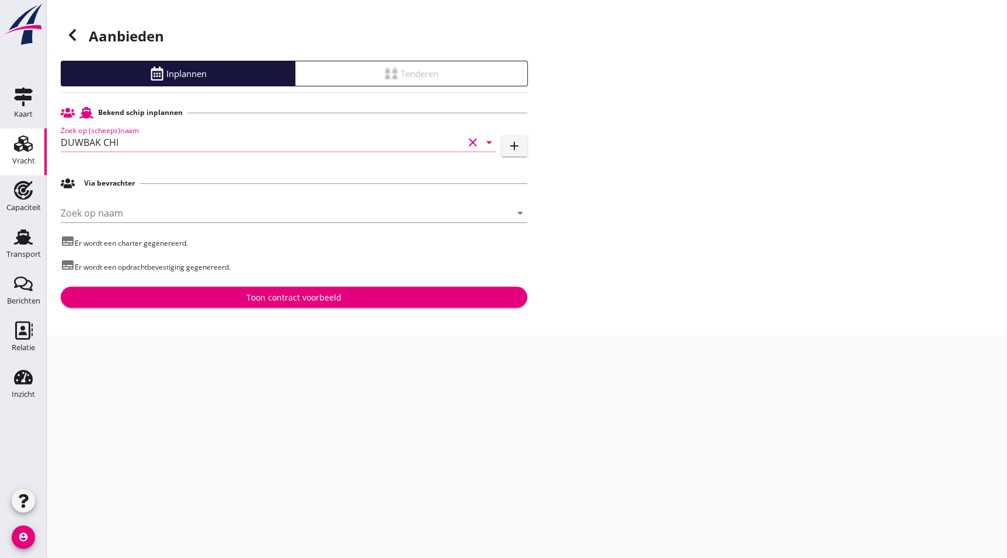
type input "DUWBAK CHI"
click at [299, 296] on div "Toon contract voorbeeld" at bounding box center [293, 297] width 95 height 12
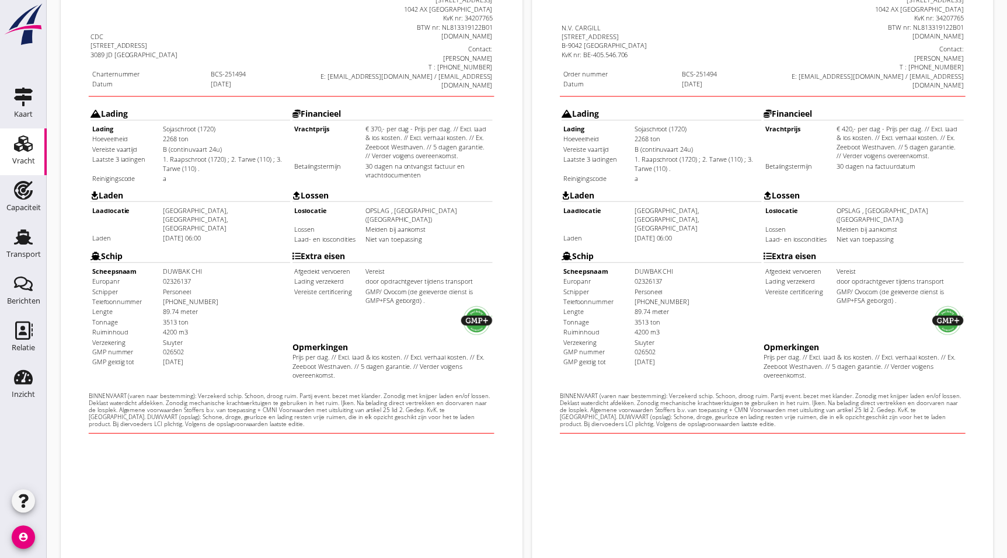
scroll to position [303, 0]
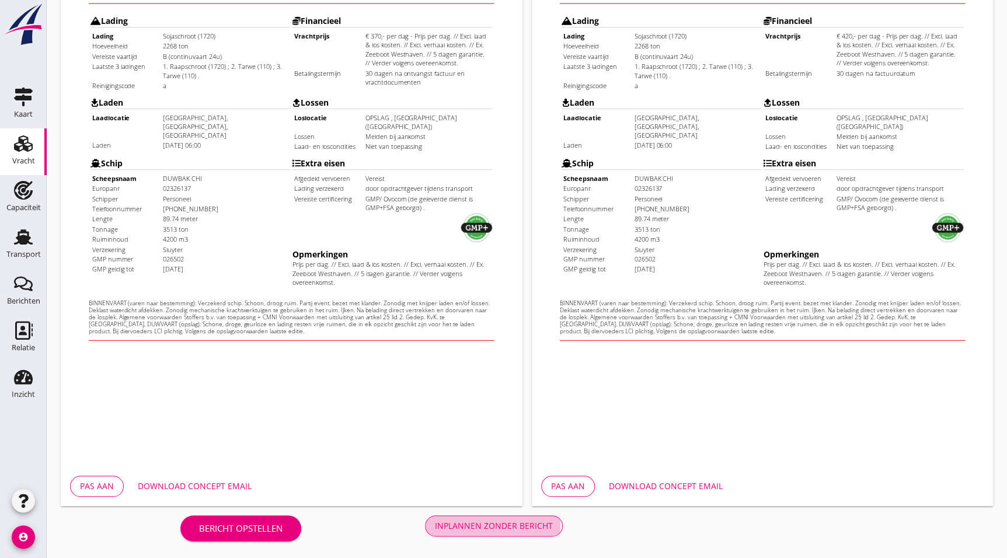
click at [508, 529] on div "Inplannen zonder bericht" at bounding box center [494, 525] width 118 height 12
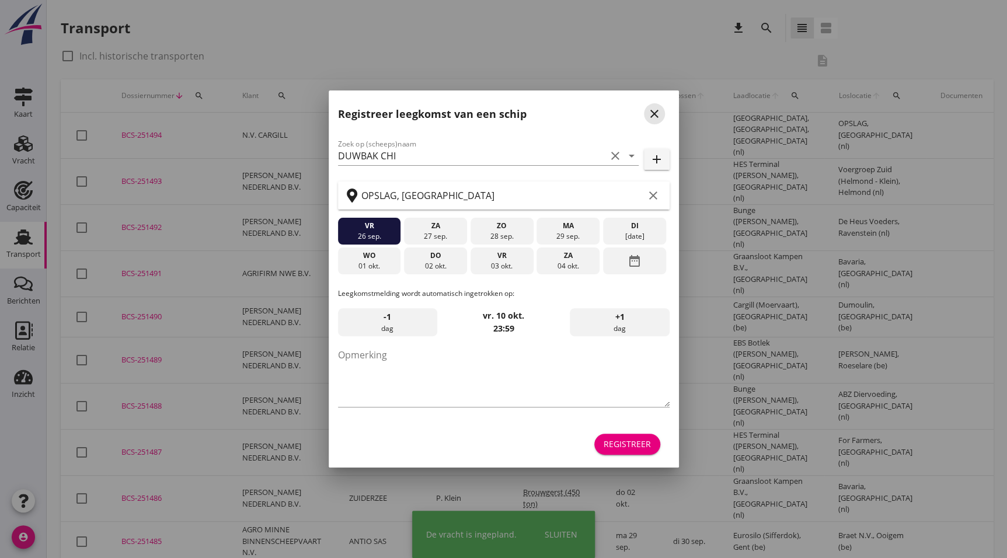
click at [654, 113] on icon "close" at bounding box center [654, 114] width 14 height 14
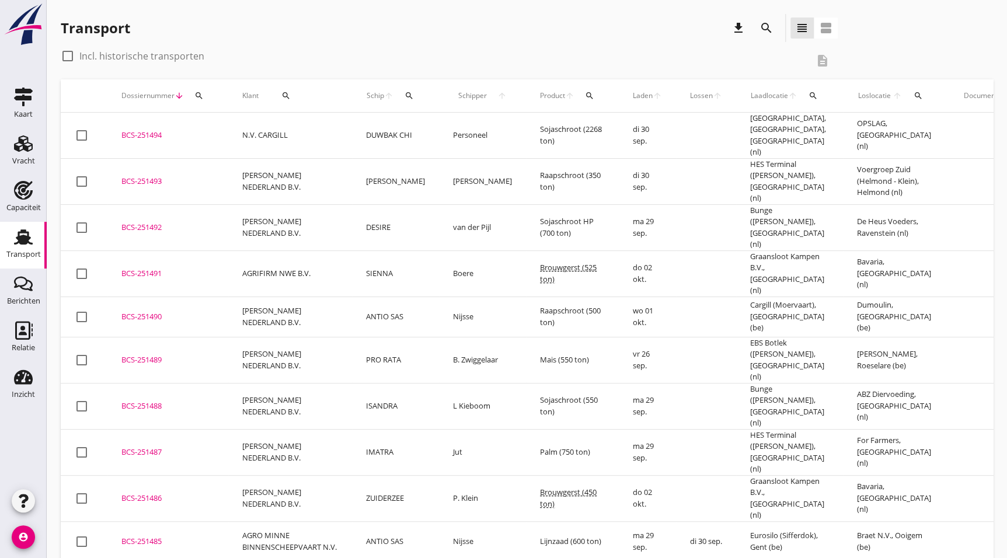
click at [123, 134] on div "BCS-251494" at bounding box center [167, 136] width 93 height 12
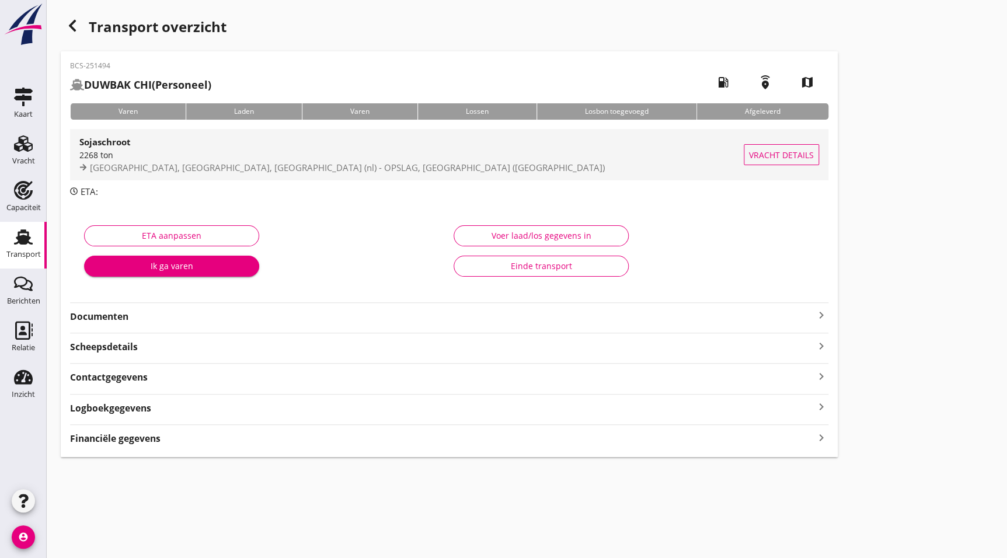
click at [142, 165] on span "[GEOGRAPHIC_DATA], [GEOGRAPHIC_DATA], [GEOGRAPHIC_DATA] (nl) - OPSLAG, [GEOGRAP…" at bounding box center [347, 168] width 515 height 12
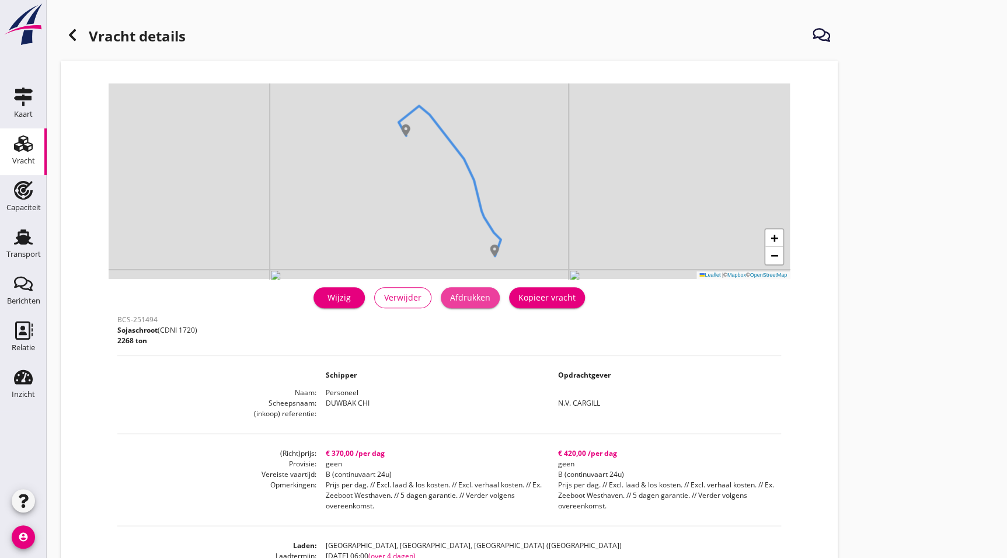
click at [485, 302] on div "Afdrukken" at bounding box center [470, 297] width 40 height 12
click at [69, 33] on icon at bounding box center [72, 35] width 14 height 14
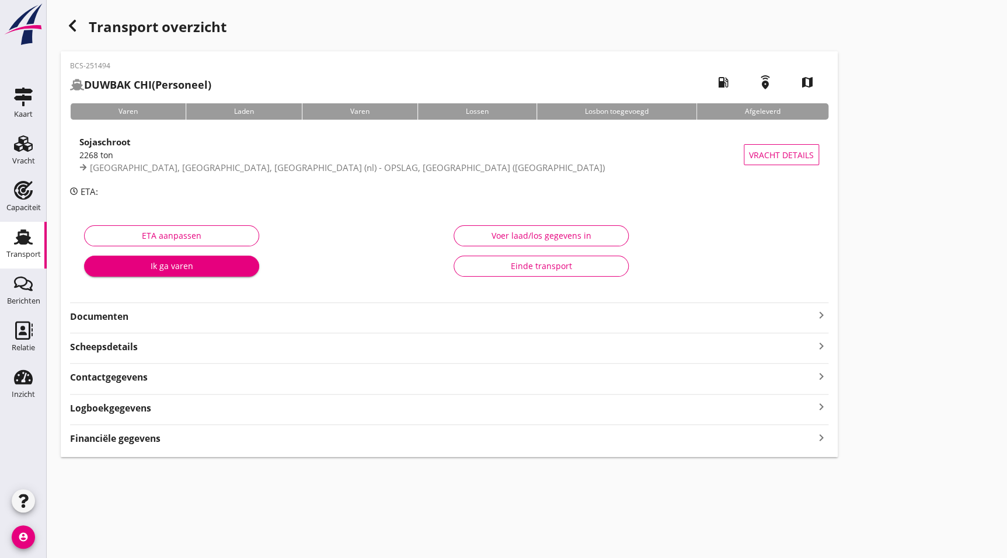
click at [151, 318] on strong "Documenten" at bounding box center [442, 316] width 744 height 13
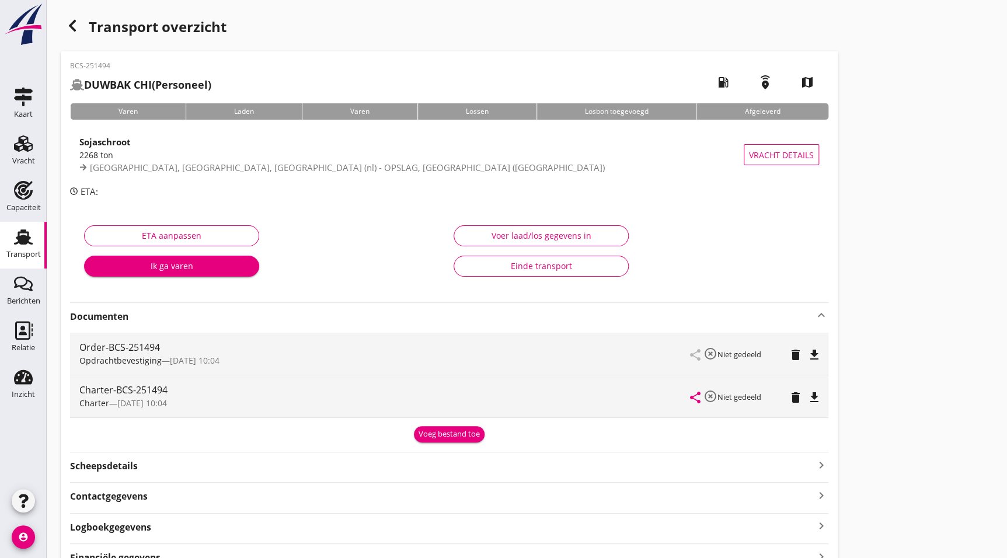
click at [812, 354] on icon "file_download" at bounding box center [814, 355] width 14 height 14
click at [821, 397] on div "file_download" at bounding box center [814, 397] width 16 height 14
drag, startPoint x: 11, startPoint y: 302, endPoint x: 12, endPoint y: 309, distance: 7.0
click at [11, 302] on div "Berichten" at bounding box center [23, 301] width 33 height 8
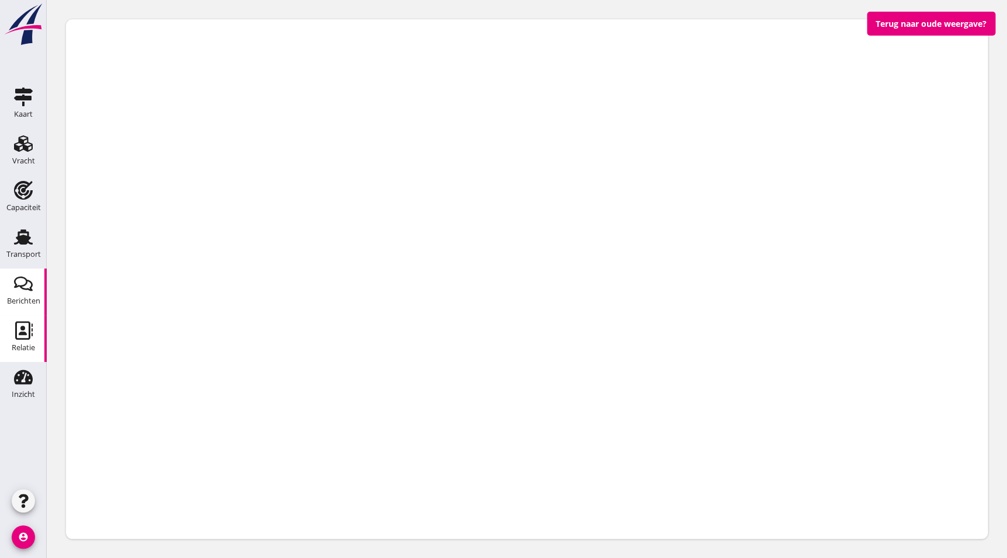
click at [24, 333] on use at bounding box center [24, 330] width 18 height 19
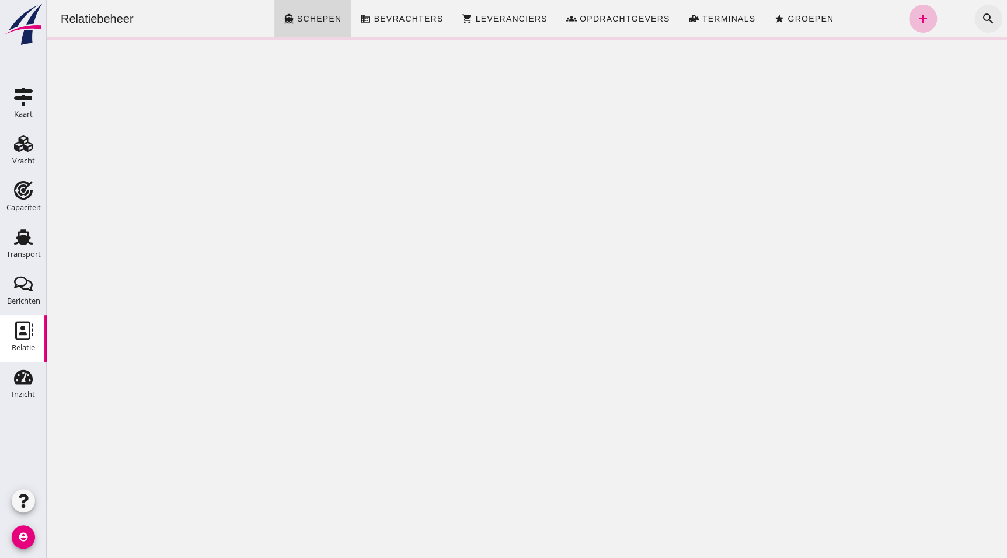
click at [986, 17] on icon "search" at bounding box center [988, 19] width 14 height 14
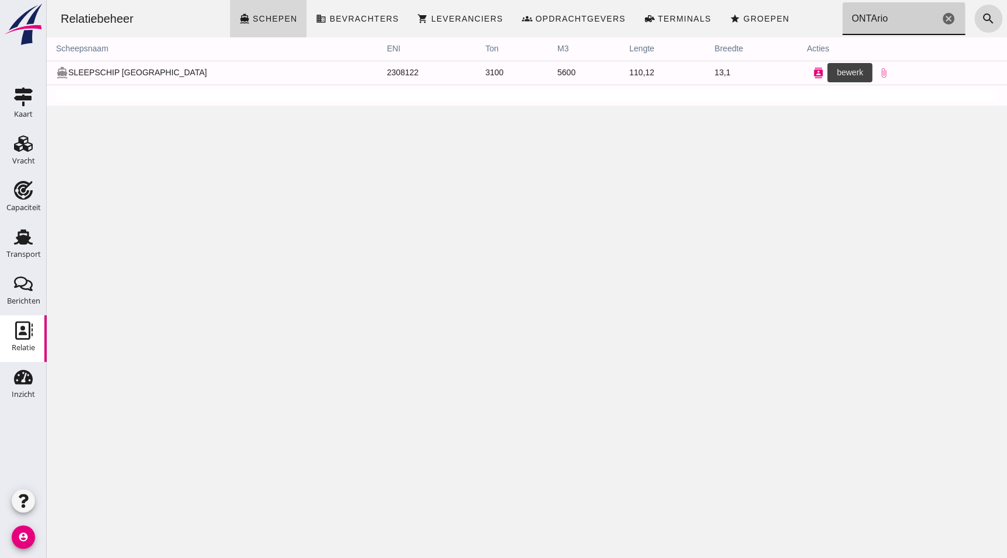
type input "ONTArio"
click at [813, 74] on icon "contacts" at bounding box center [818, 73] width 11 height 11
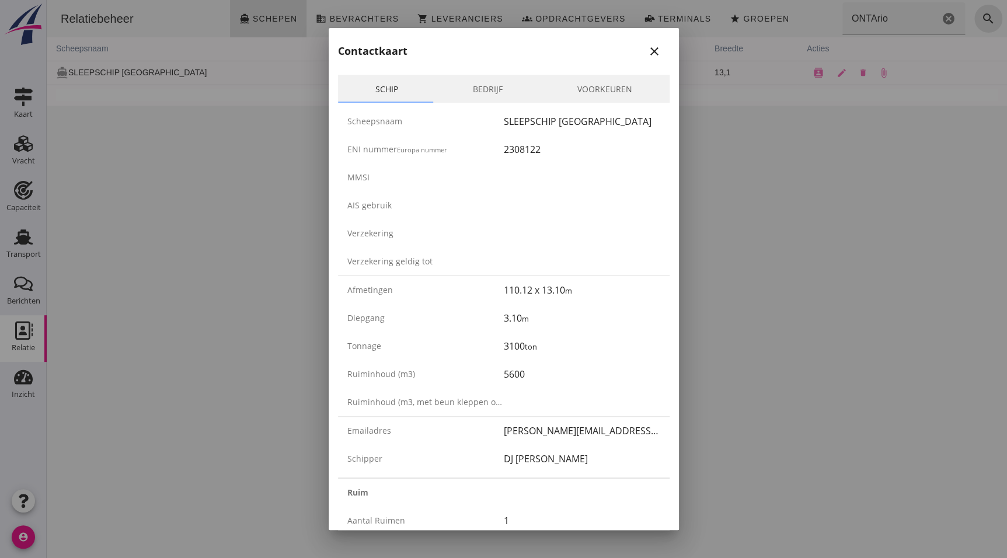
click at [649, 49] on icon "close" at bounding box center [654, 51] width 14 height 14
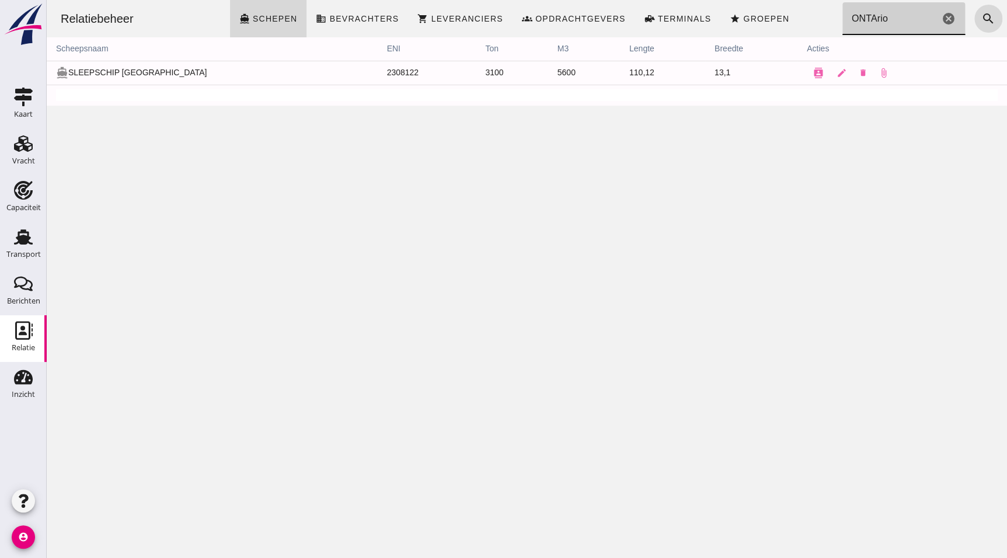
drag, startPoint x: 887, startPoint y: 18, endPoint x: 800, endPoint y: 27, distance: 88.0
click at [808, 25] on div "Relatiebeheer directions_boat Schepen business Bevrachters shopping_cart Levera…" at bounding box center [526, 18] width 951 height 37
click at [782, 201] on div "Relatiebeheer directions_boat Schepen business Bevrachters shopping_cart Levera…" at bounding box center [527, 279] width 960 height 558
